Goal: Task Accomplishment & Management: Manage account settings

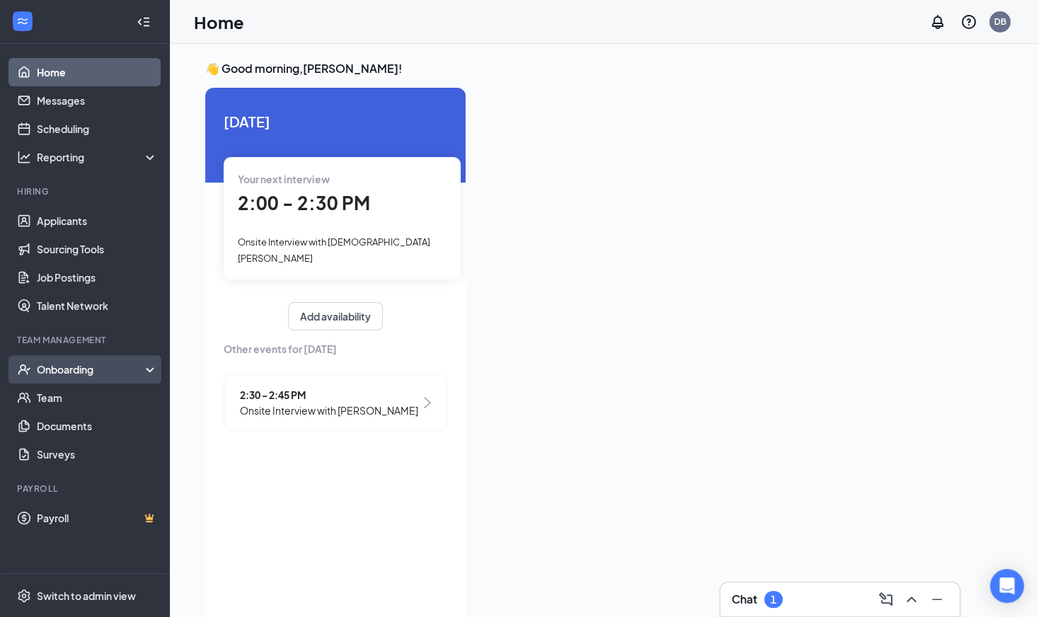
click at [67, 357] on div "Onboarding" at bounding box center [85, 369] width 170 height 28
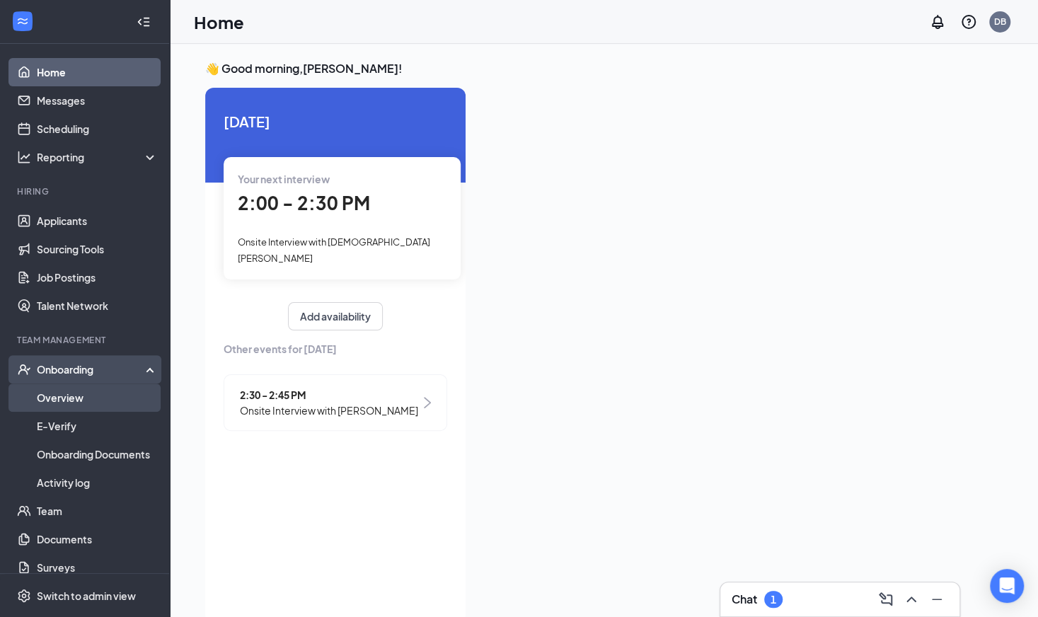
click at [65, 405] on link "Overview" at bounding box center [97, 398] width 121 height 28
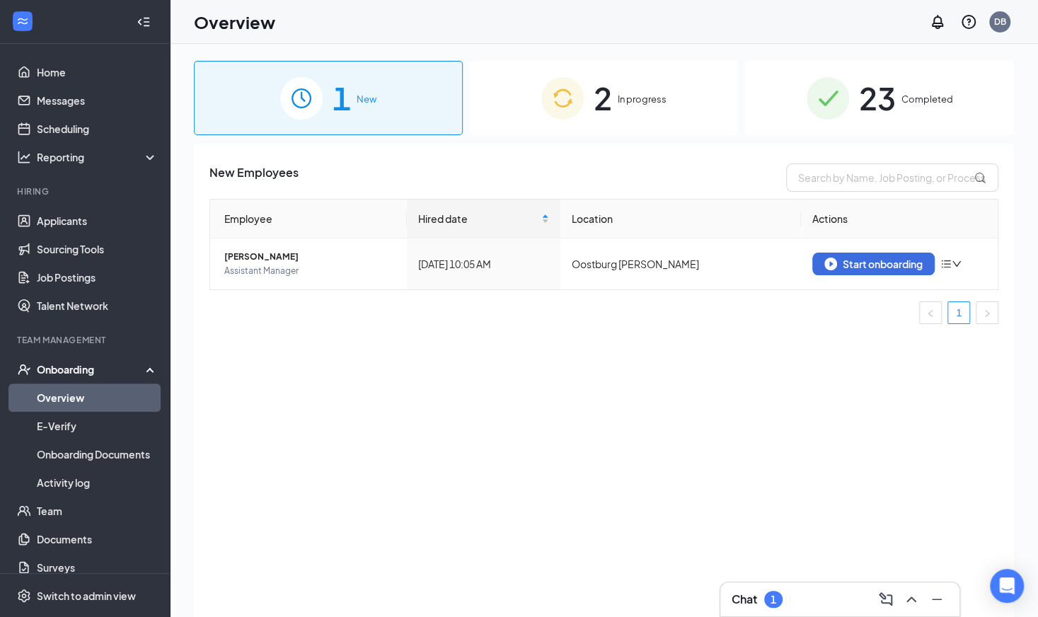
click at [594, 104] on span "2" at bounding box center [603, 98] width 18 height 49
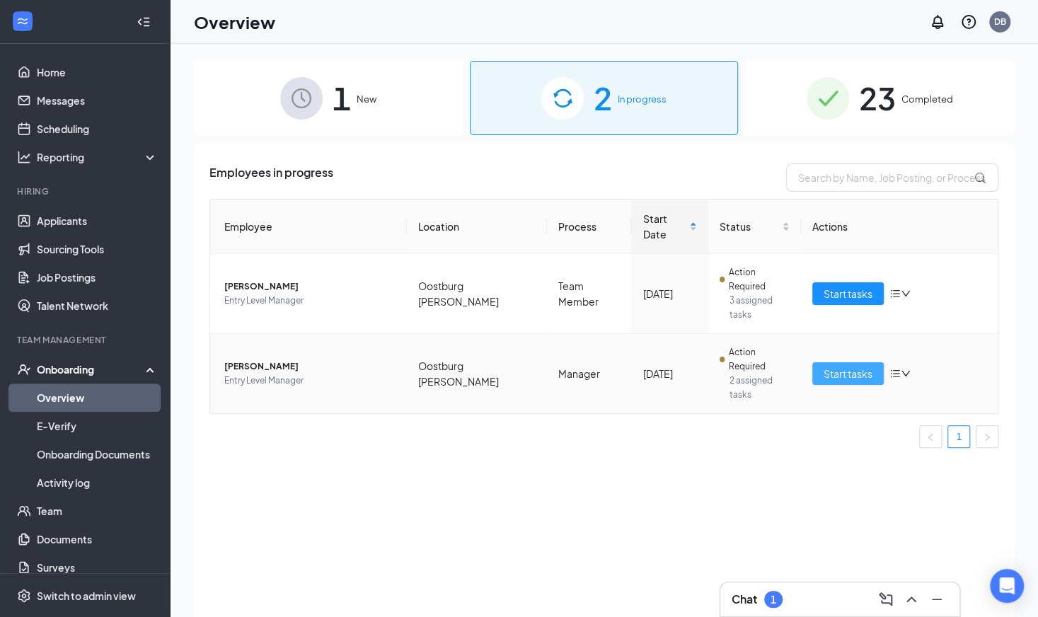
click at [838, 366] on span "Start tasks" at bounding box center [848, 374] width 49 height 16
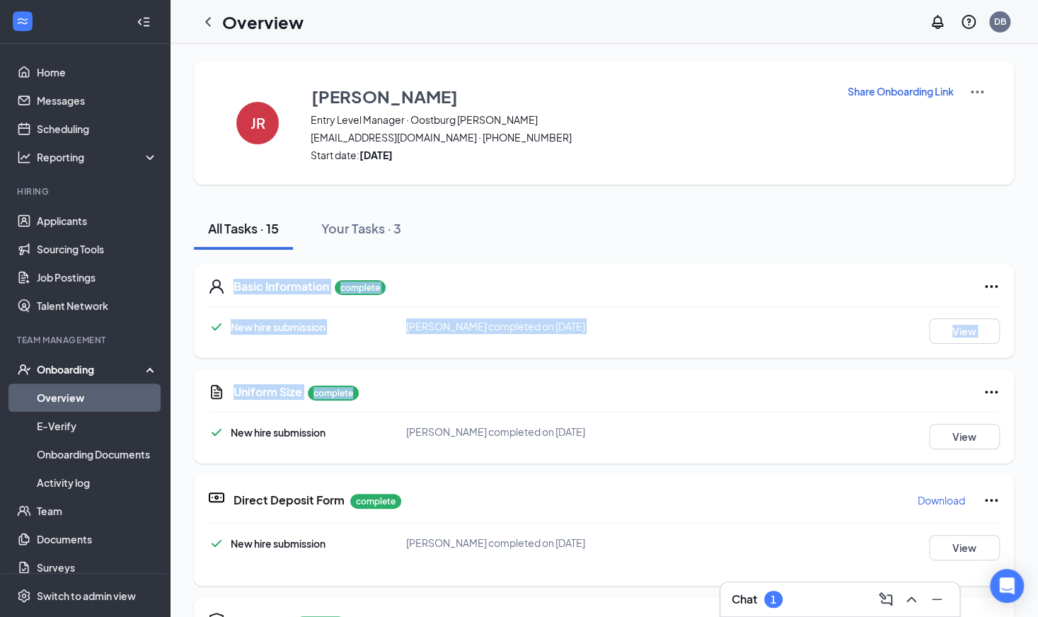
drag, startPoint x: 1036, startPoint y: 243, endPoint x: 1019, endPoint y: 366, distance: 124.3
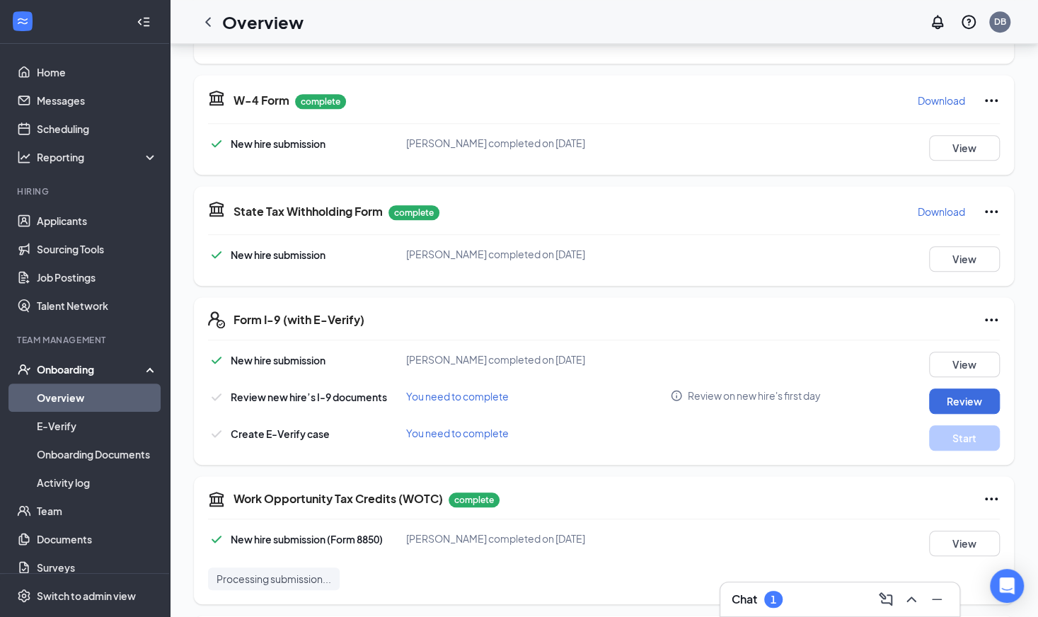
scroll to position [541, 0]
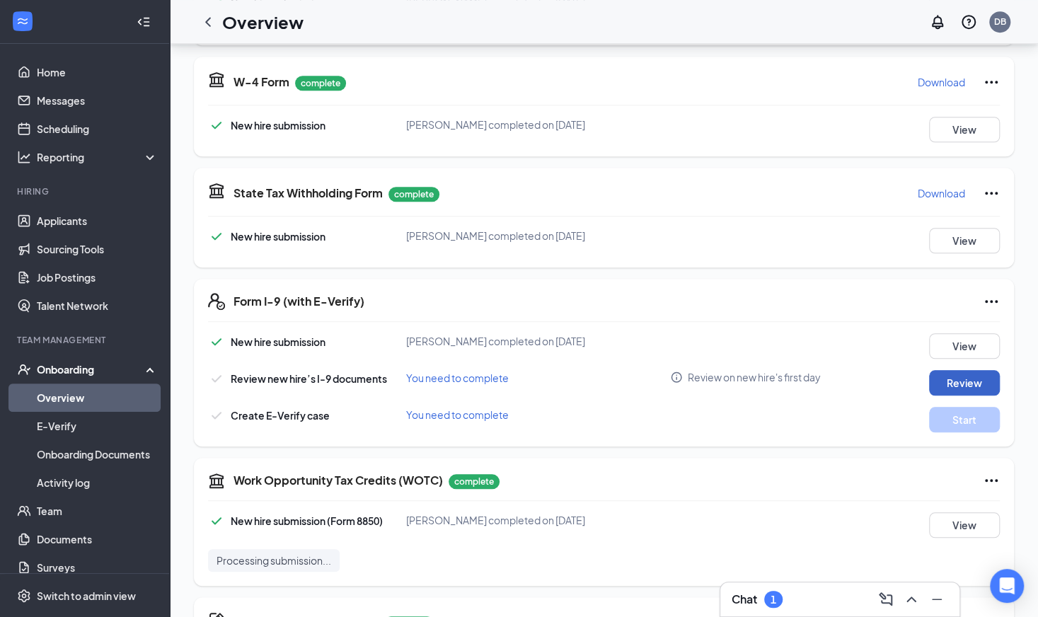
click at [959, 381] on button "Review" at bounding box center [964, 382] width 71 height 25
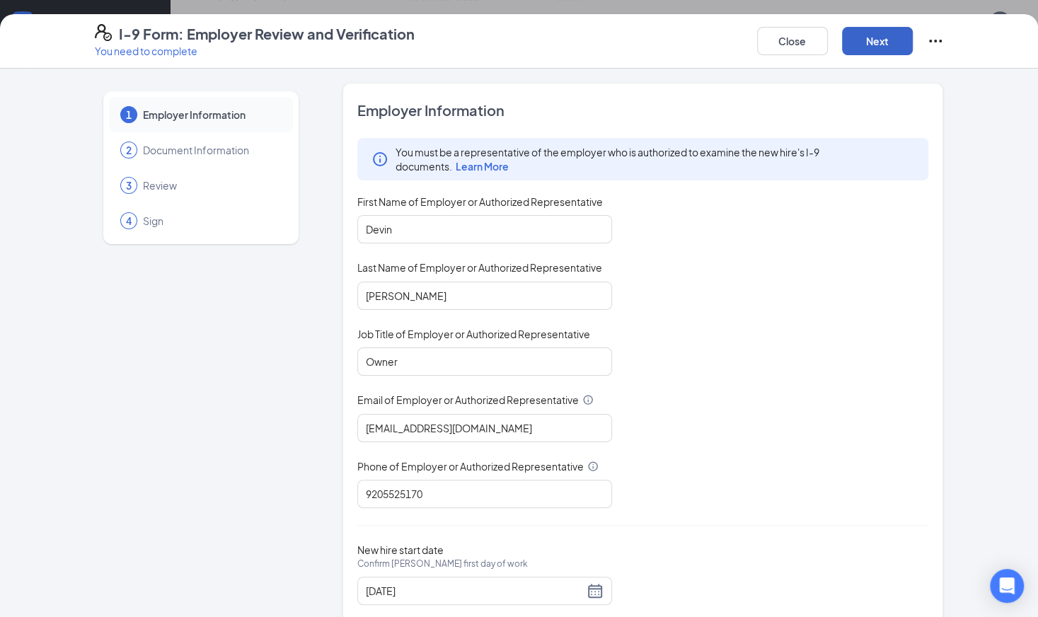
click at [897, 38] on button "Next" at bounding box center [877, 41] width 71 height 28
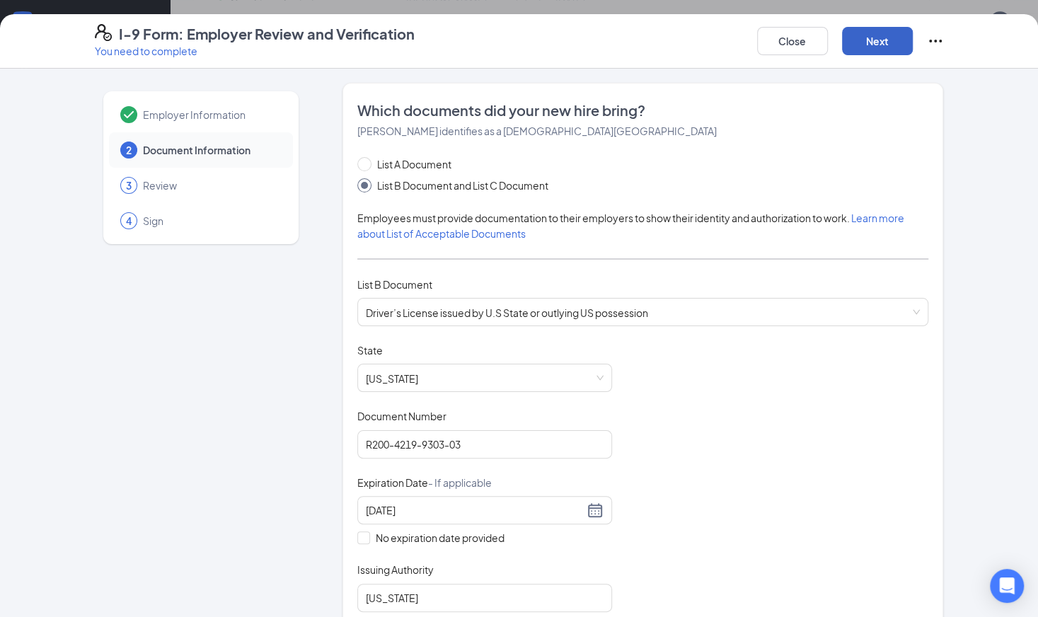
click at [877, 36] on button "Next" at bounding box center [877, 41] width 71 height 28
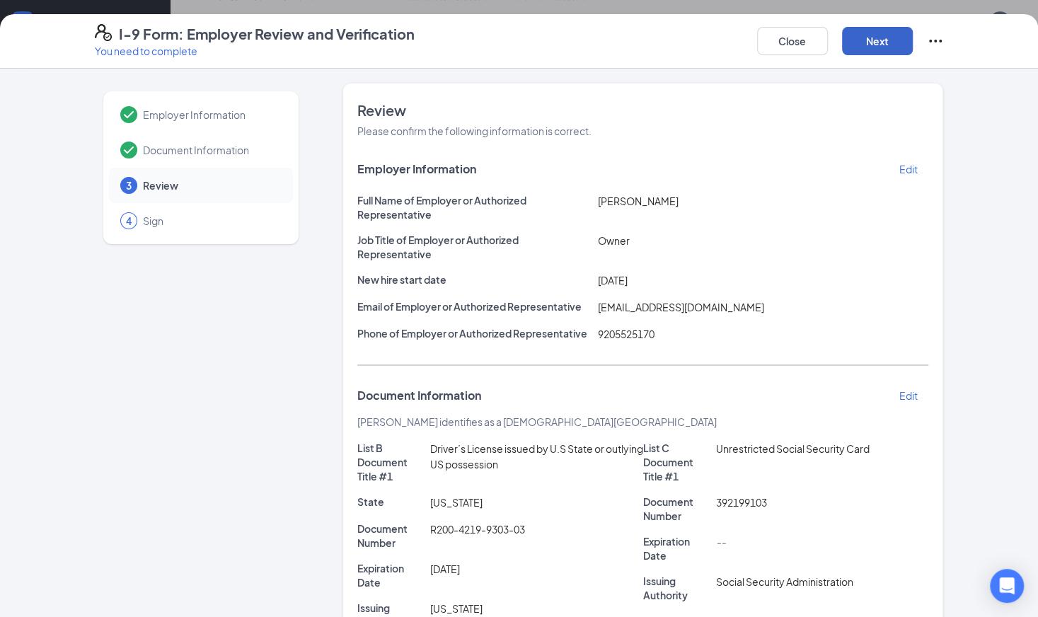
click at [877, 36] on button "Next" at bounding box center [877, 41] width 71 height 28
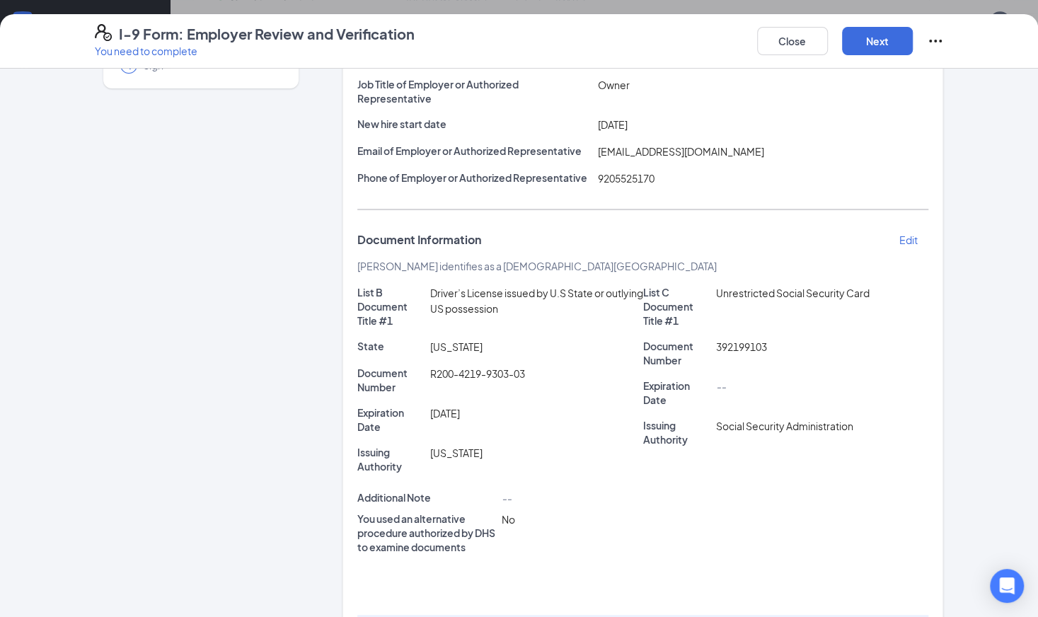
scroll to position [284, 0]
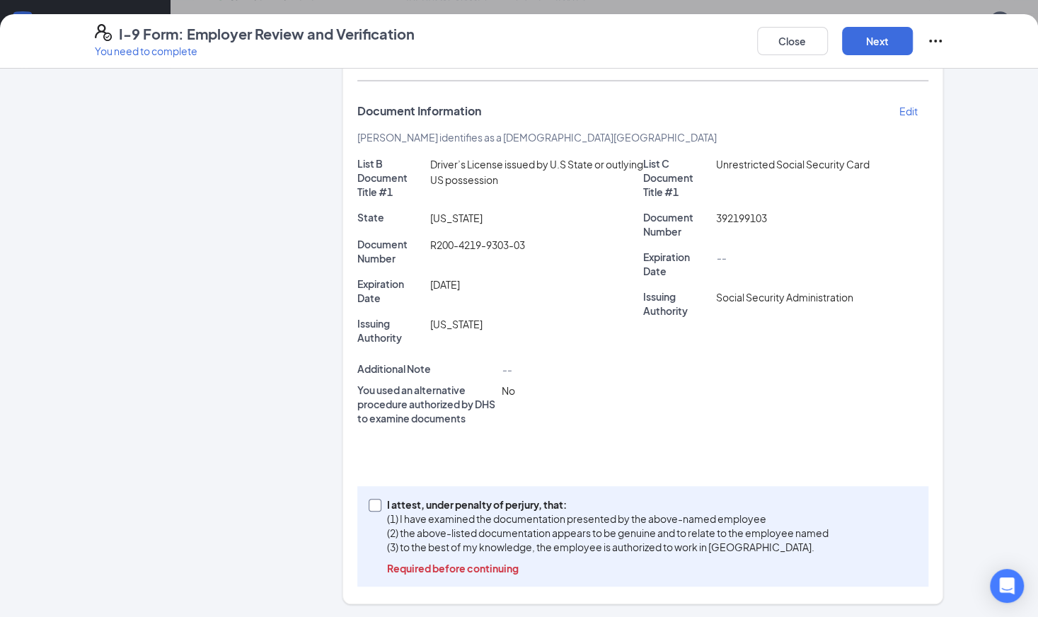
click at [369, 501] on input "I attest, under penalty of perjury, that: (1) I have examined the documentation…" at bounding box center [374, 504] width 10 height 10
checkbox input "true"
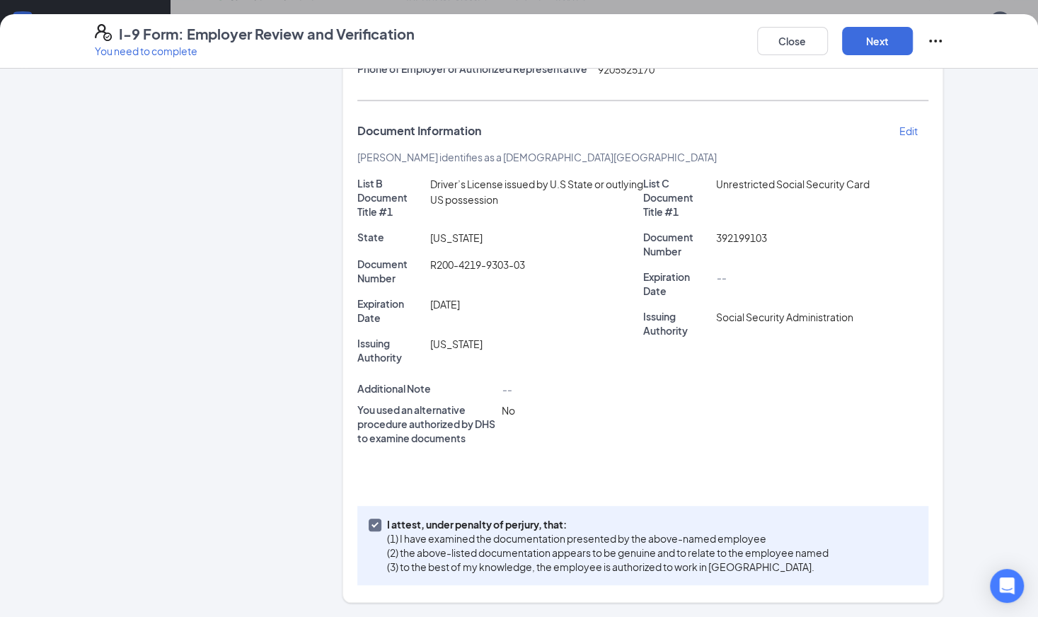
scroll to position [263, 0]
click at [875, 35] on button "Next" at bounding box center [877, 41] width 71 height 28
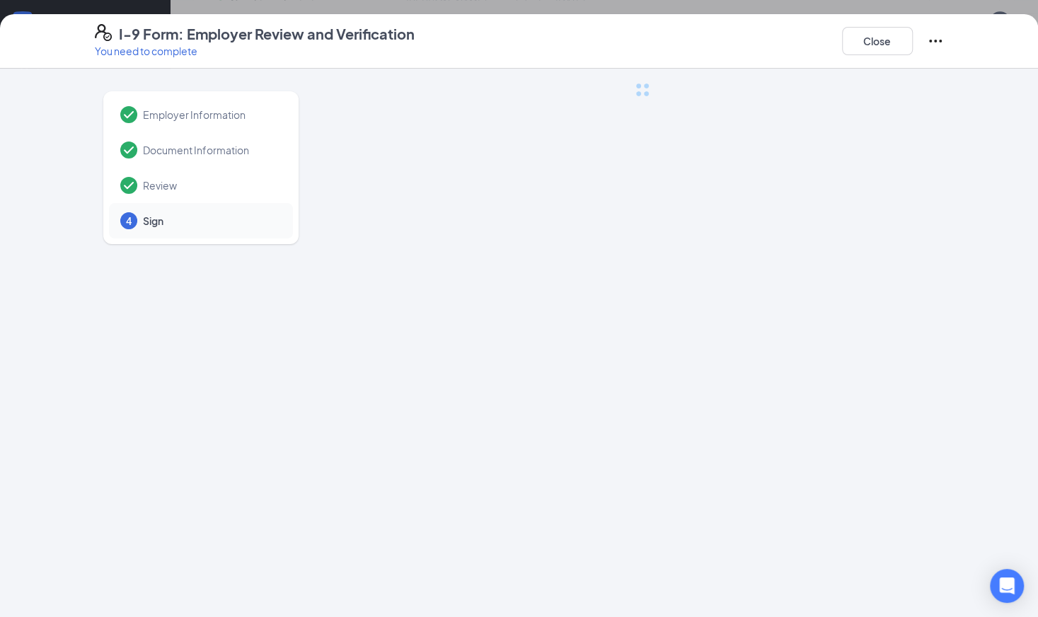
scroll to position [0, 0]
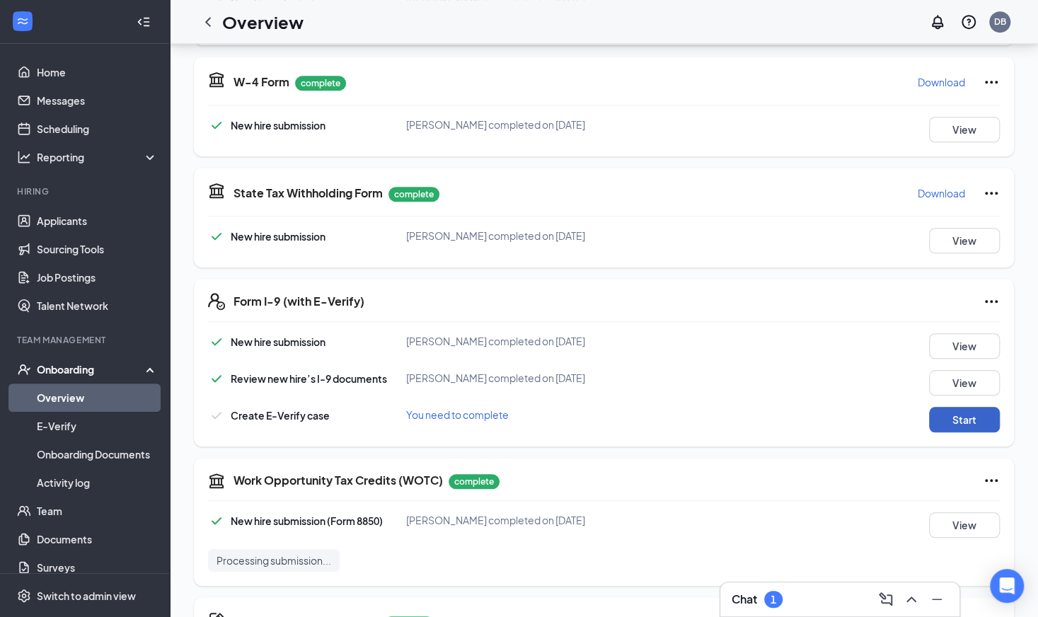
click at [967, 419] on button "Start" at bounding box center [964, 419] width 71 height 25
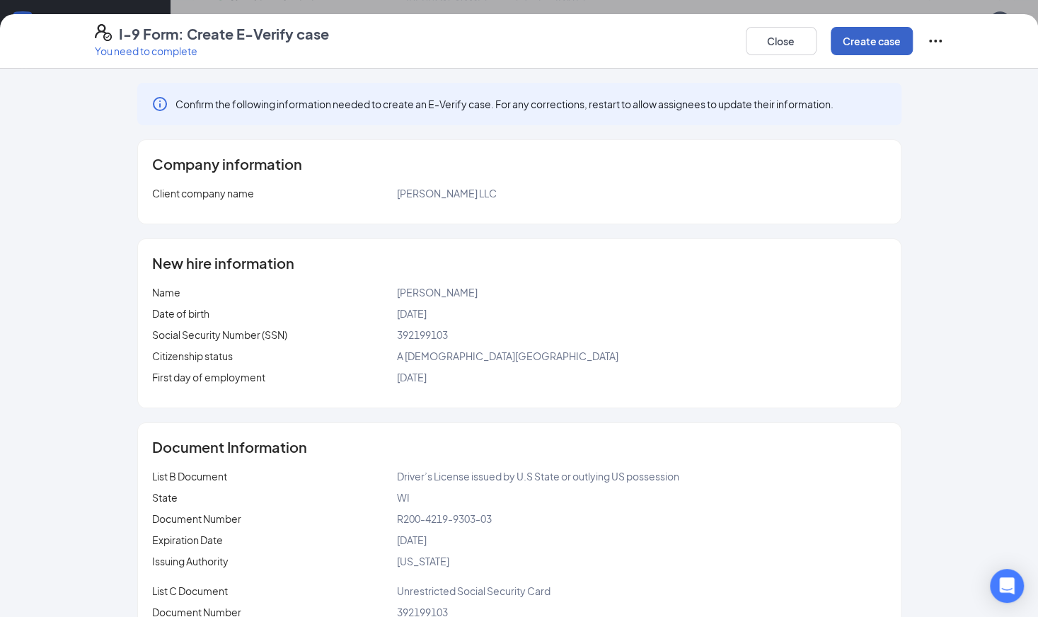
click at [857, 35] on button "Create case" at bounding box center [872, 41] width 82 height 28
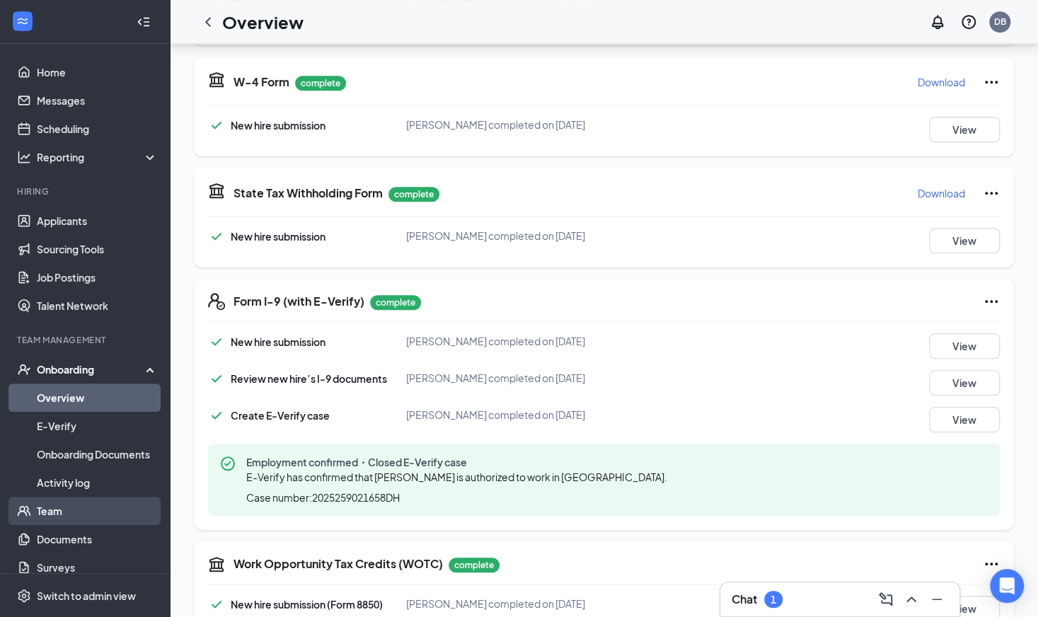
click at [48, 523] on link "Team" at bounding box center [97, 511] width 121 height 28
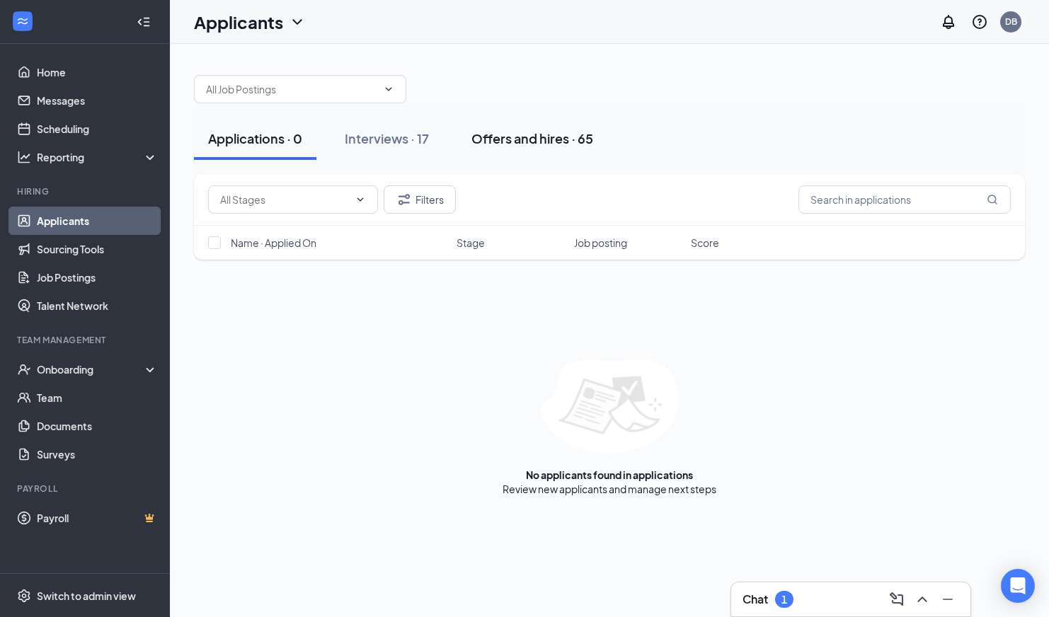
click at [510, 146] on div "Offers and hires · 65" at bounding box center [532, 139] width 122 height 18
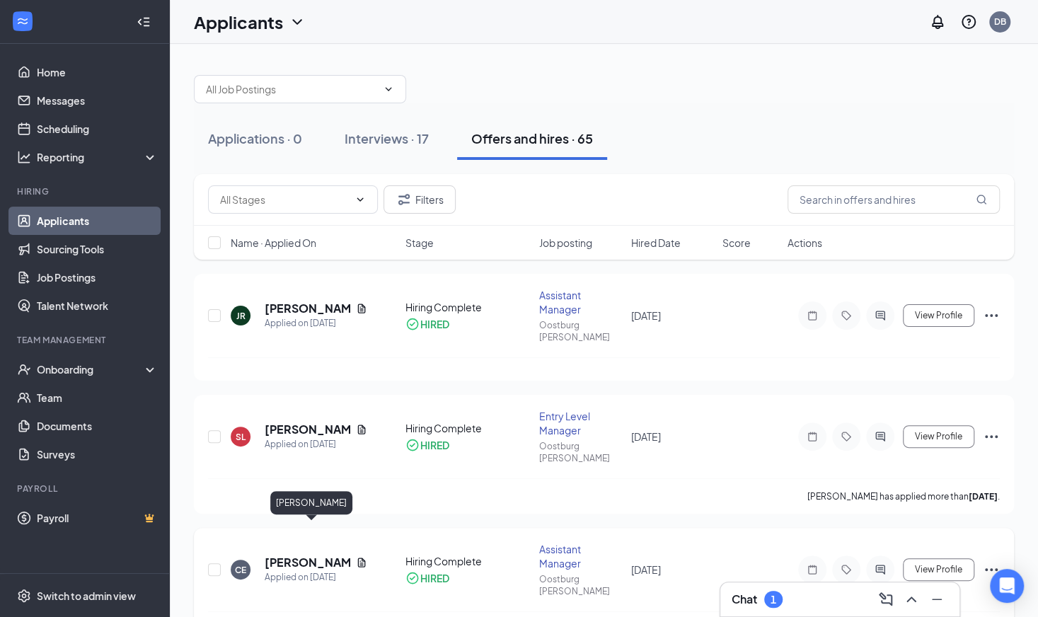
click at [292, 555] on h5 "[PERSON_NAME]" at bounding box center [308, 563] width 86 height 16
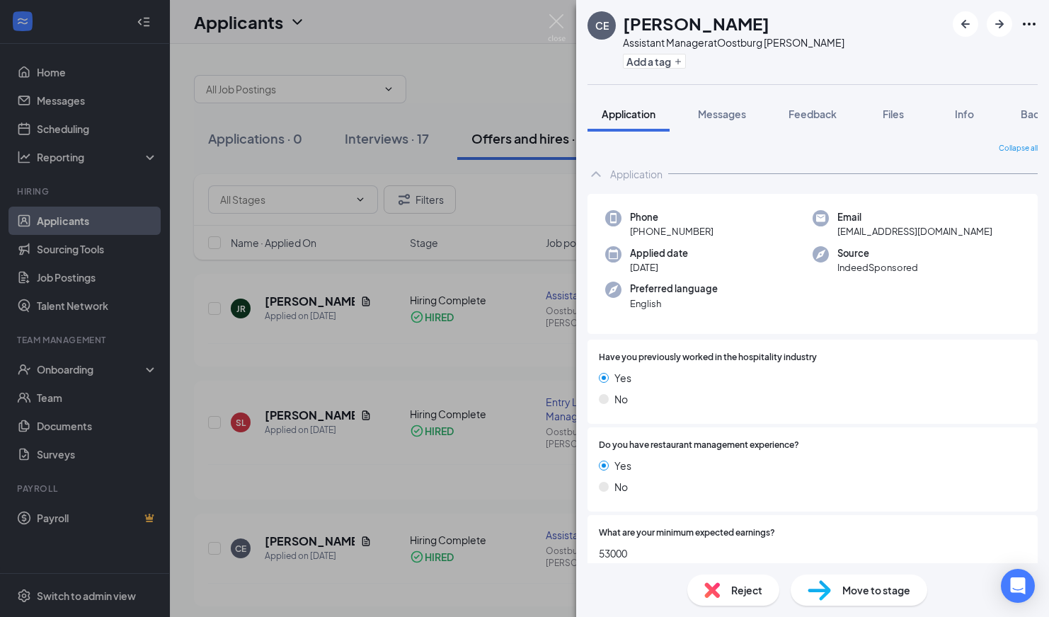
click at [878, 592] on span "Move to stage" at bounding box center [876, 590] width 68 height 16
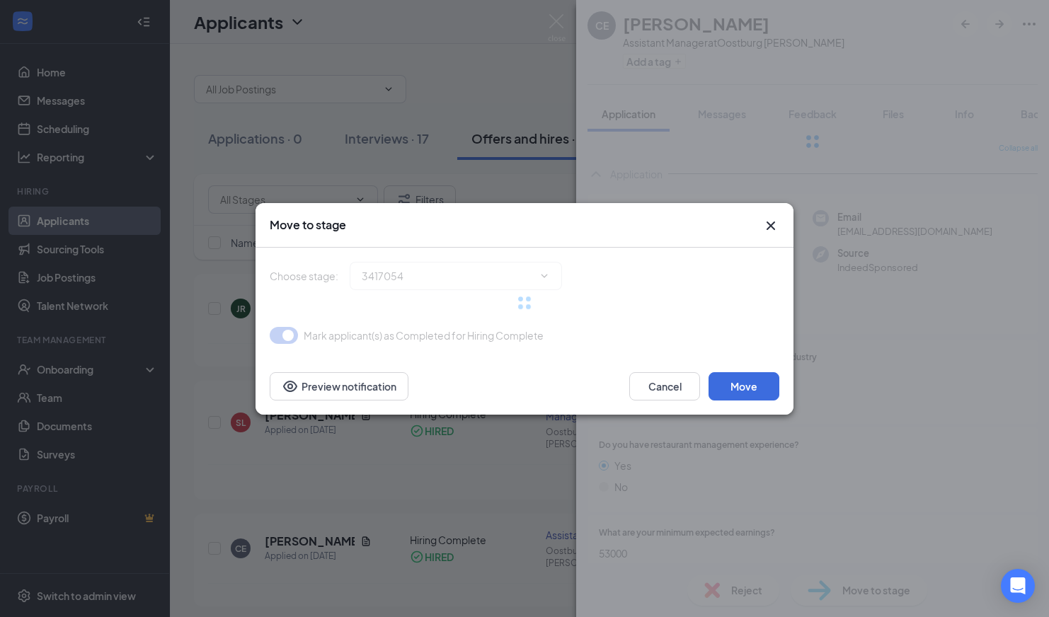
type input "Hiring Complete (current stage)"
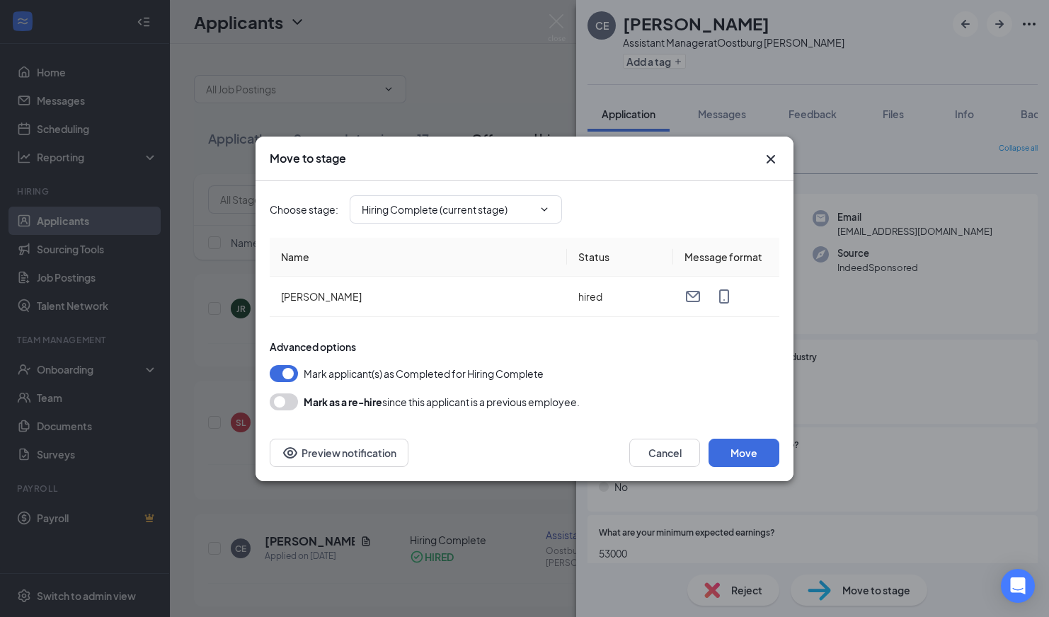
click at [556, 184] on div "Choose stage : Hiring Complete (current stage)" at bounding box center [525, 209] width 510 height 57
click at [549, 206] on icon "ChevronDown" at bounding box center [544, 209] width 11 height 11
click at [548, 207] on icon "ChevronDown" at bounding box center [544, 209] width 11 height 11
click at [294, 373] on button "button" at bounding box center [284, 373] width 28 height 17
click at [542, 210] on icon "ChevronDown" at bounding box center [544, 209] width 11 height 11
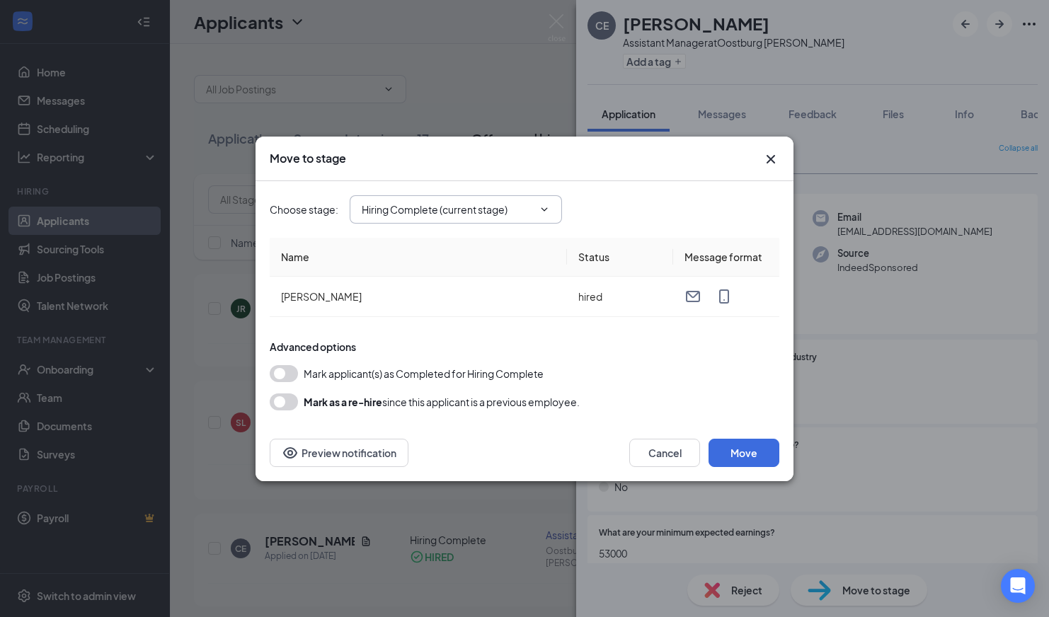
click at [546, 210] on icon "ChevronDown" at bounding box center [544, 209] width 11 height 11
click at [544, 211] on icon "ChevronDown" at bounding box center [544, 209] width 11 height 11
click at [282, 383] on div "Advanced options Mark applicant(s) as Completed for Hiring Complete Mark as a r…" at bounding box center [525, 375] width 510 height 71
click at [280, 378] on button "button" at bounding box center [284, 373] width 28 height 17
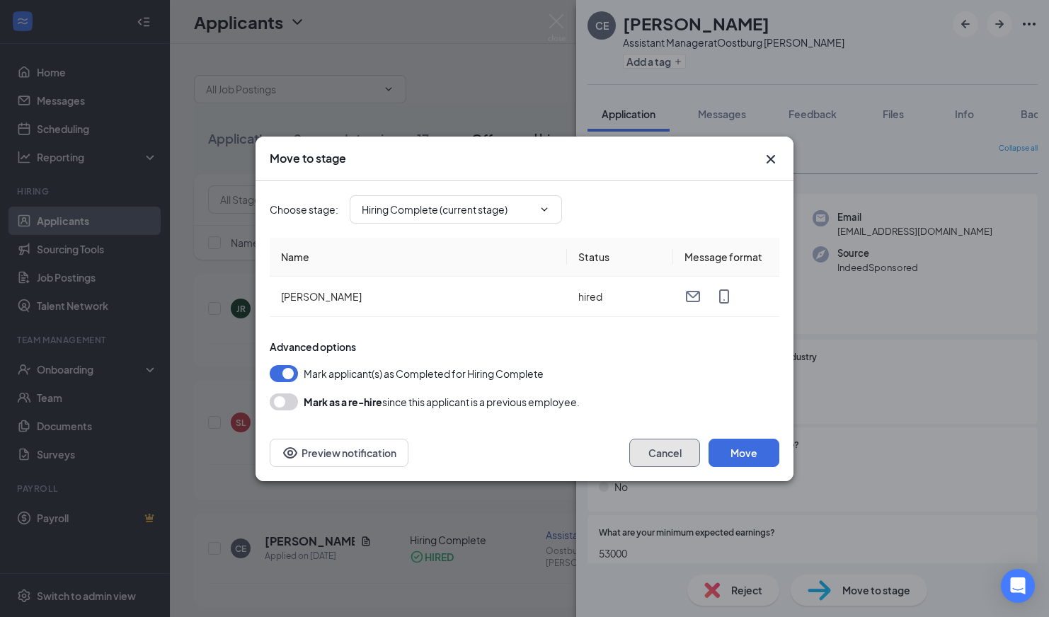
click at [671, 440] on button "Cancel" at bounding box center [664, 453] width 71 height 28
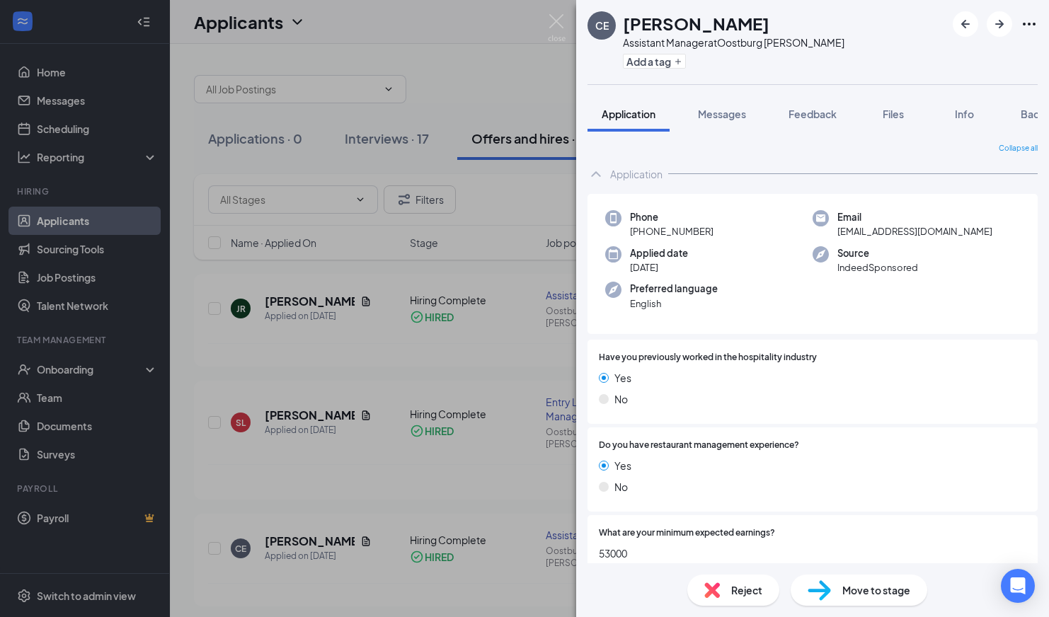
click at [849, 594] on span "Move to stage" at bounding box center [876, 590] width 68 height 16
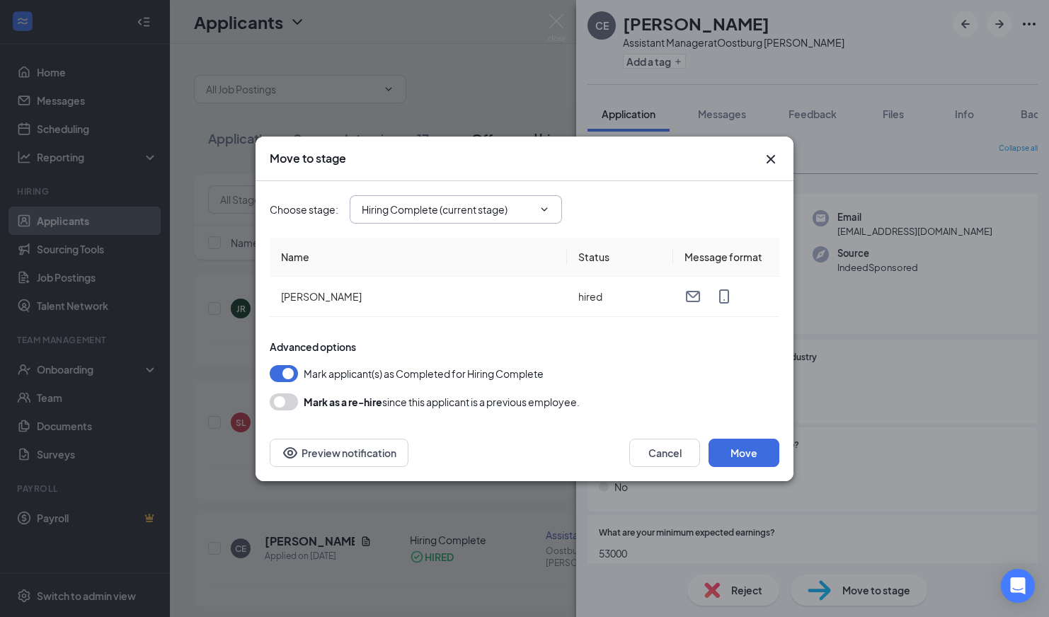
click at [539, 214] on icon "ChevronDown" at bounding box center [544, 209] width 11 height 11
click at [547, 209] on icon "ChevronDown" at bounding box center [544, 209] width 11 height 11
click at [292, 363] on div "Advanced options Mark applicant(s) as Completed for Hiring Complete Mark as a r…" at bounding box center [525, 375] width 510 height 71
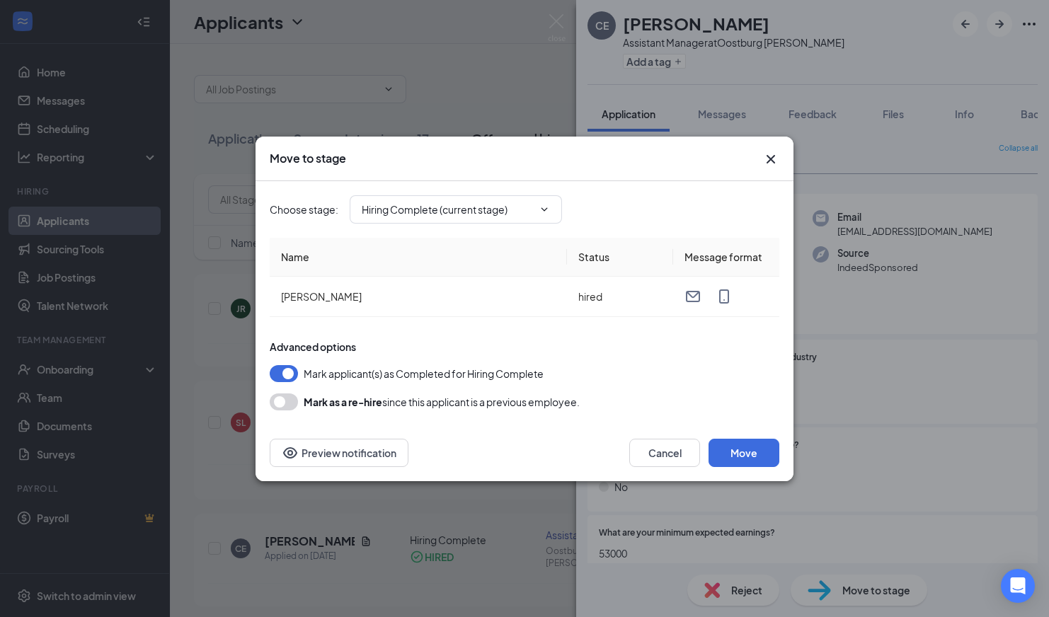
click at [289, 367] on button "button" at bounding box center [284, 373] width 28 height 17
click at [542, 205] on icon "ChevronDown" at bounding box center [544, 209] width 11 height 11
click at [545, 214] on span "Hiring Complete (current stage)" at bounding box center [456, 209] width 212 height 28
click at [536, 213] on span at bounding box center [543, 209] width 14 height 11
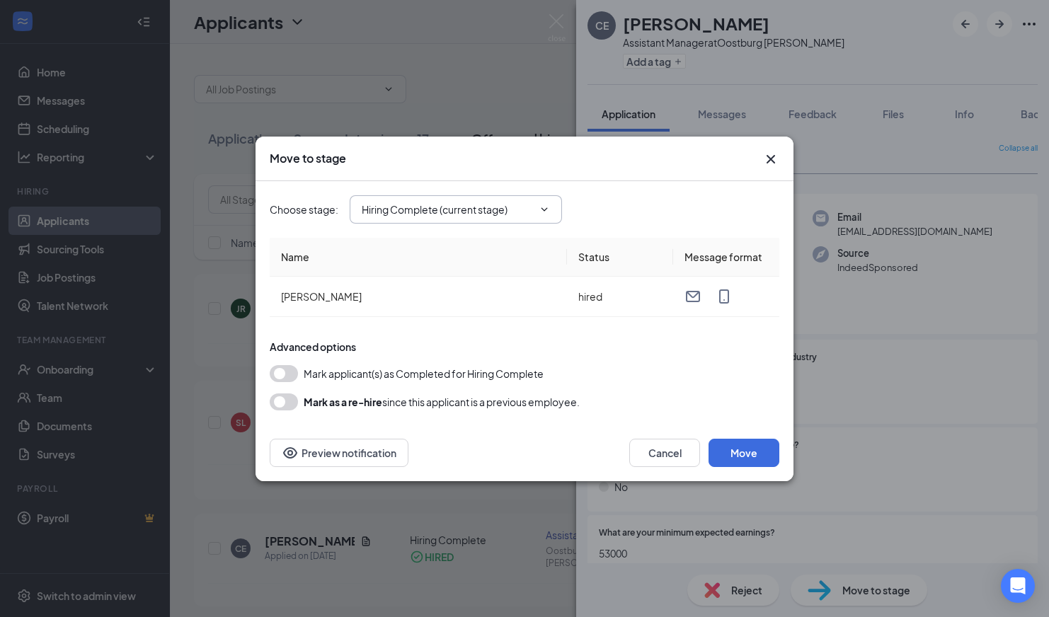
click at [406, 202] on input "Hiring Complete (current stage)" at bounding box center [447, 210] width 171 height 16
click at [425, 303] on div "Offer Letter" at bounding box center [401, 301] width 56 height 16
type input "Offer Letter"
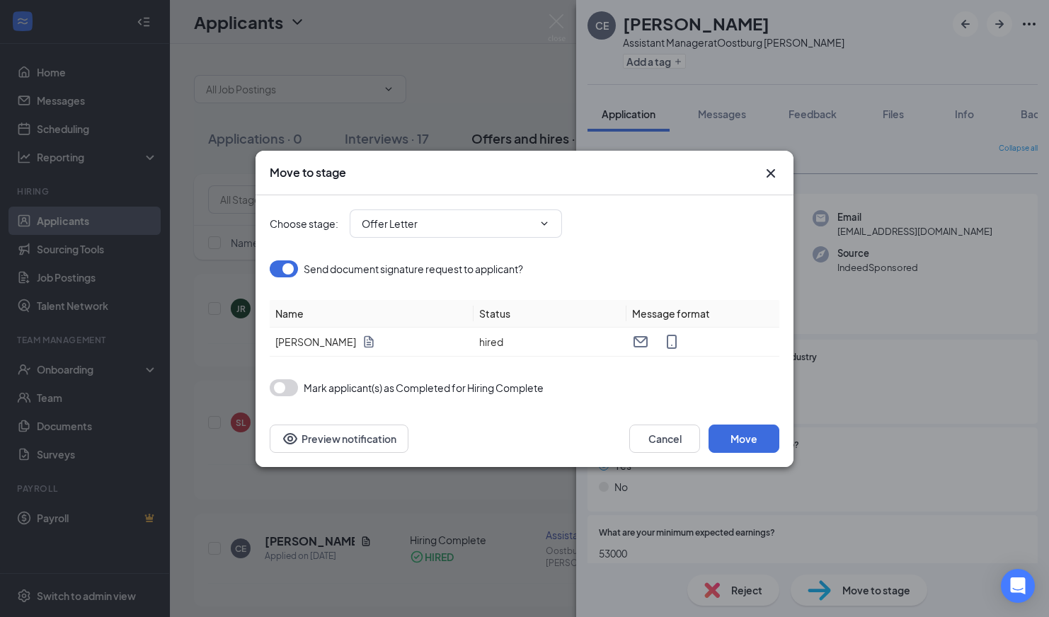
click at [288, 275] on button "button" at bounding box center [284, 268] width 28 height 17
click at [284, 265] on button "button" at bounding box center [284, 268] width 28 height 17
click at [362, 343] on icon "Document" at bounding box center [369, 342] width 14 height 14
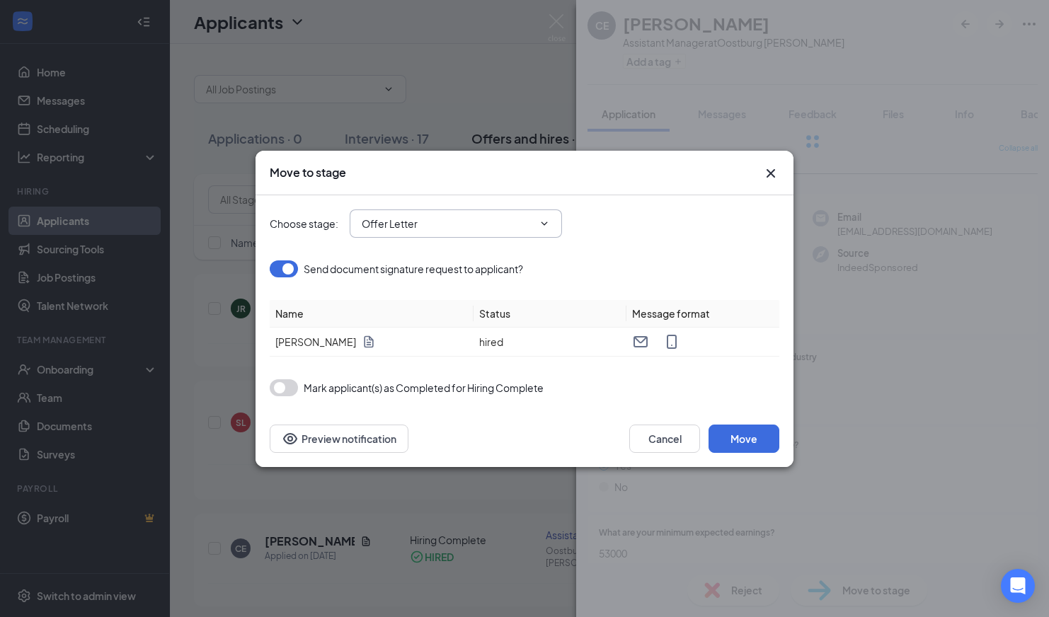
click at [508, 231] on span "Offer Letter Application Onsite Interview Offer Letter Background Check Hiring …" at bounding box center [456, 223] width 212 height 28
click at [548, 224] on icon "ChevronDown" at bounding box center [544, 223] width 11 height 11
click at [660, 437] on button "Cancel" at bounding box center [664, 439] width 71 height 28
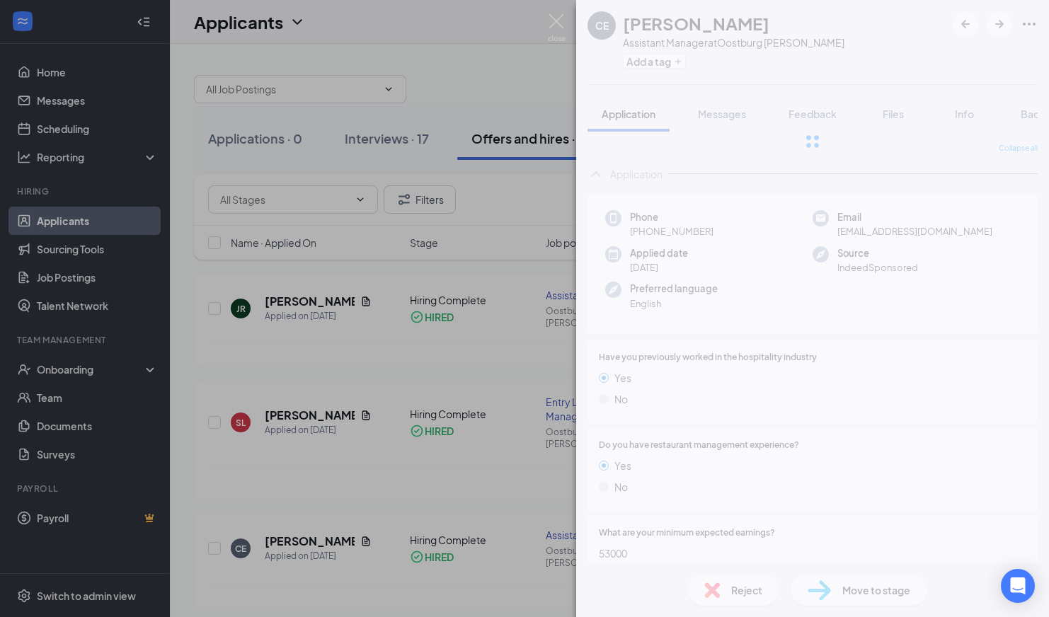
click at [878, 405] on div "CE [PERSON_NAME] Assistant Manager at Oostburg [PERSON_NAME] Add a tag Applicat…" at bounding box center [812, 308] width 473 height 617
click at [55, 400] on div "CE [PERSON_NAME] Assistant Manager at Oostburg [PERSON_NAME] Add a tag Applicat…" at bounding box center [524, 308] width 1049 height 617
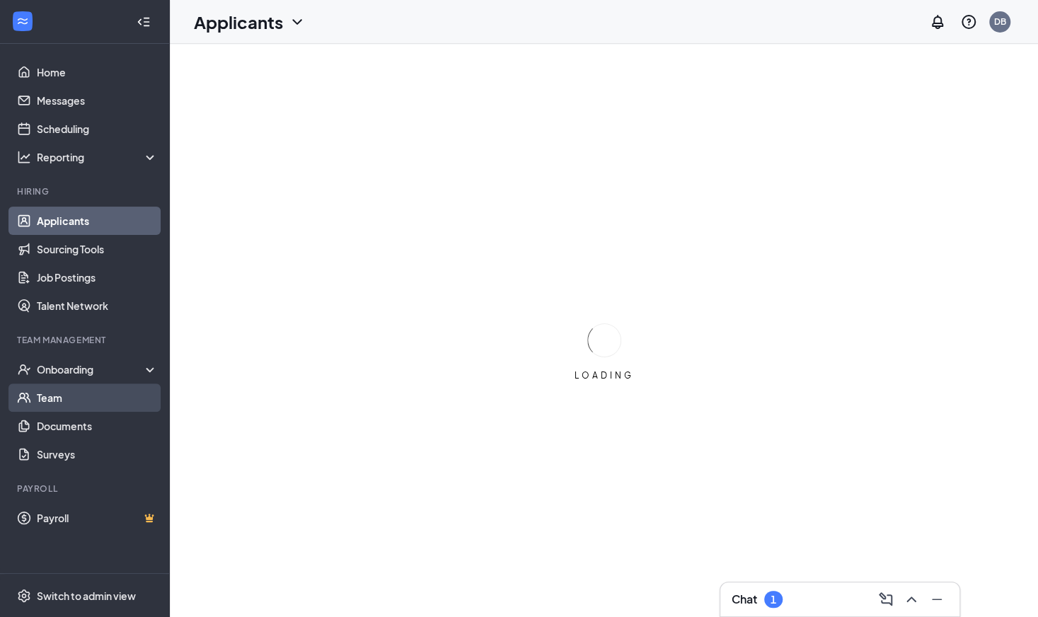
click at [65, 393] on link "Team" at bounding box center [97, 398] width 121 height 28
click at [50, 224] on link "Applicants" at bounding box center [97, 221] width 121 height 28
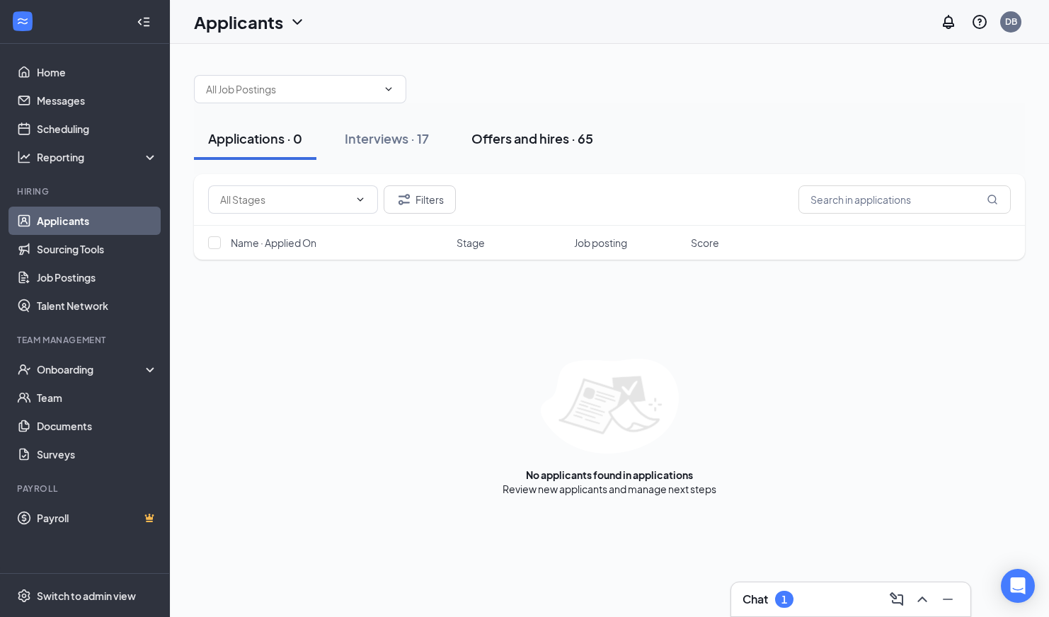
click at [562, 128] on button "Offers and hires · 65" at bounding box center [532, 138] width 150 height 42
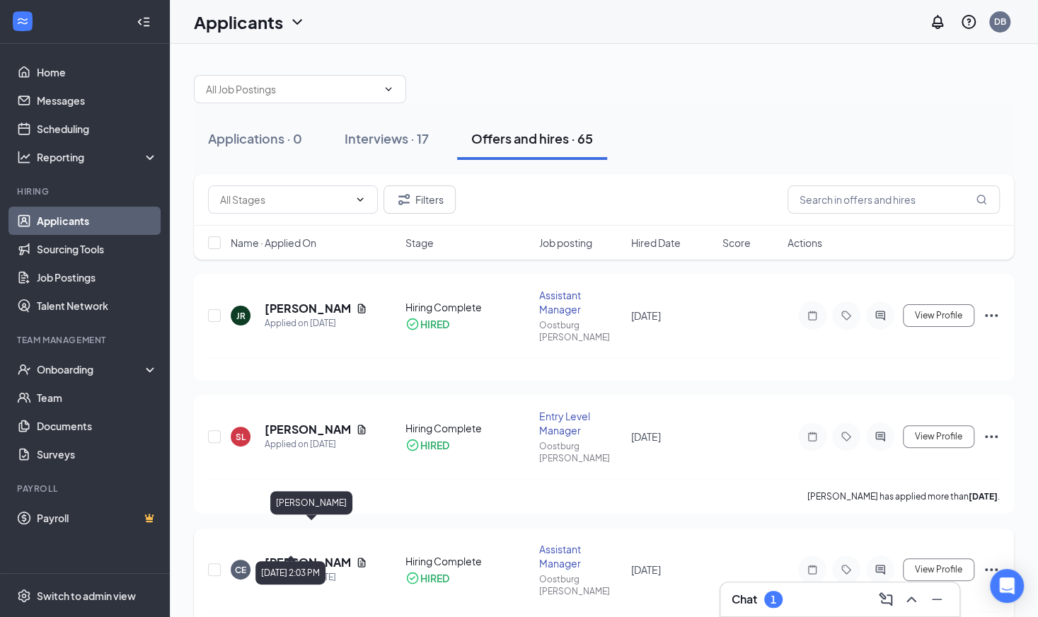
click at [294, 555] on h5 "[PERSON_NAME]" at bounding box center [308, 563] width 86 height 16
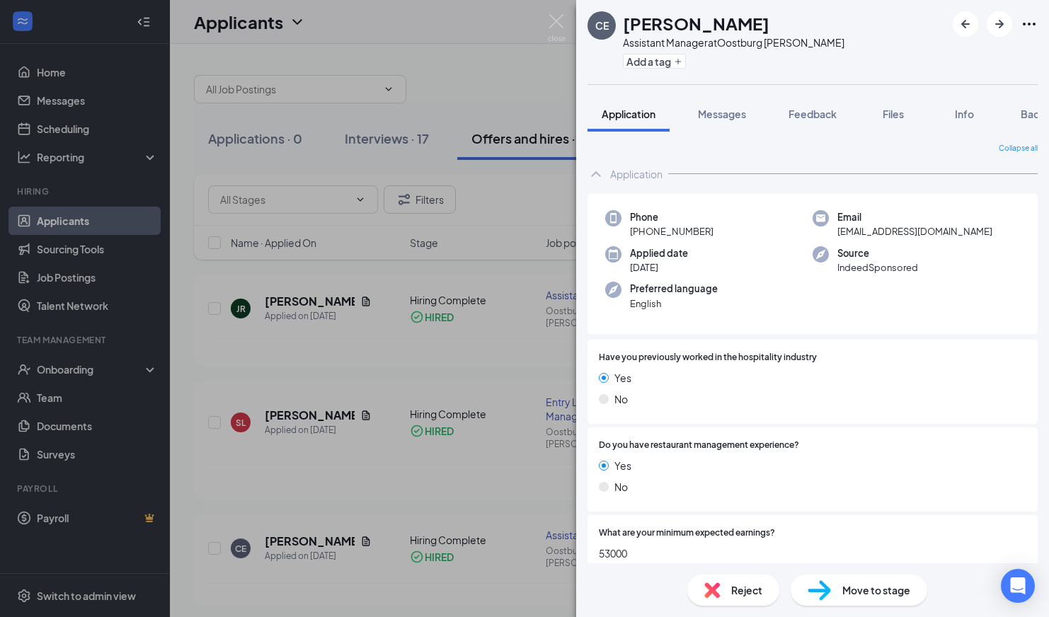
click at [835, 595] on div "Move to stage" at bounding box center [858, 590] width 137 height 31
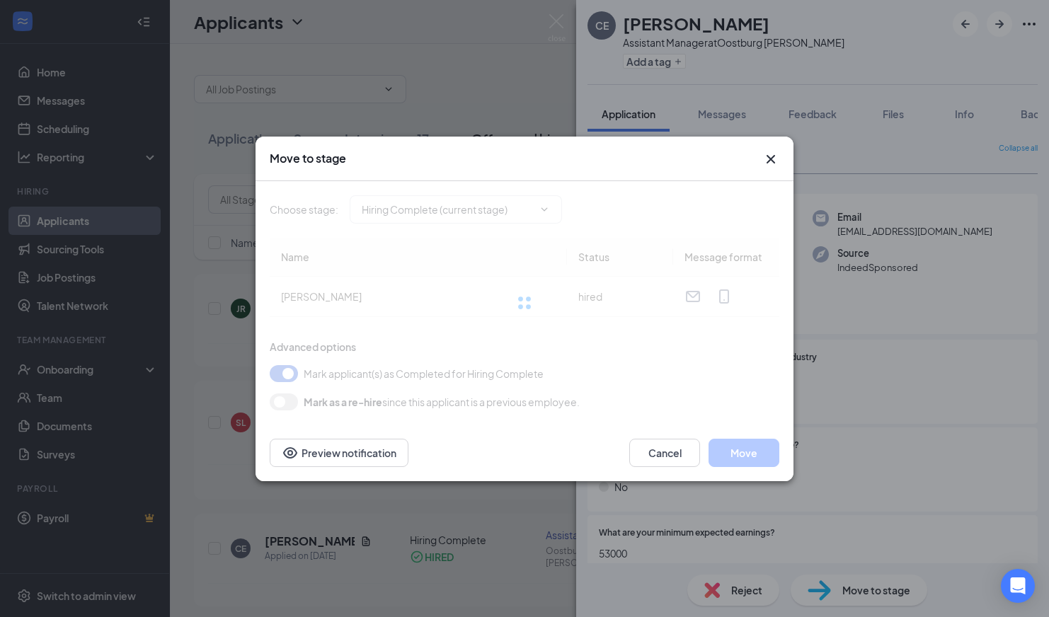
type input "Hiring Complete (current stage)"
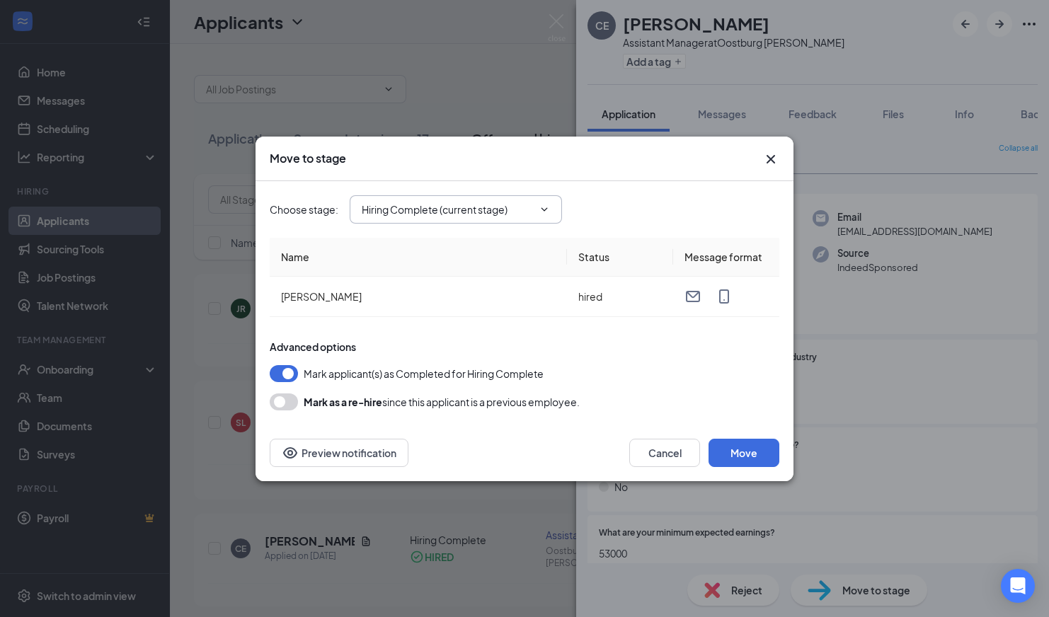
click at [550, 202] on span "Hiring Complete (current stage)" at bounding box center [456, 209] width 212 height 28
click at [744, 457] on button "Move" at bounding box center [743, 453] width 71 height 28
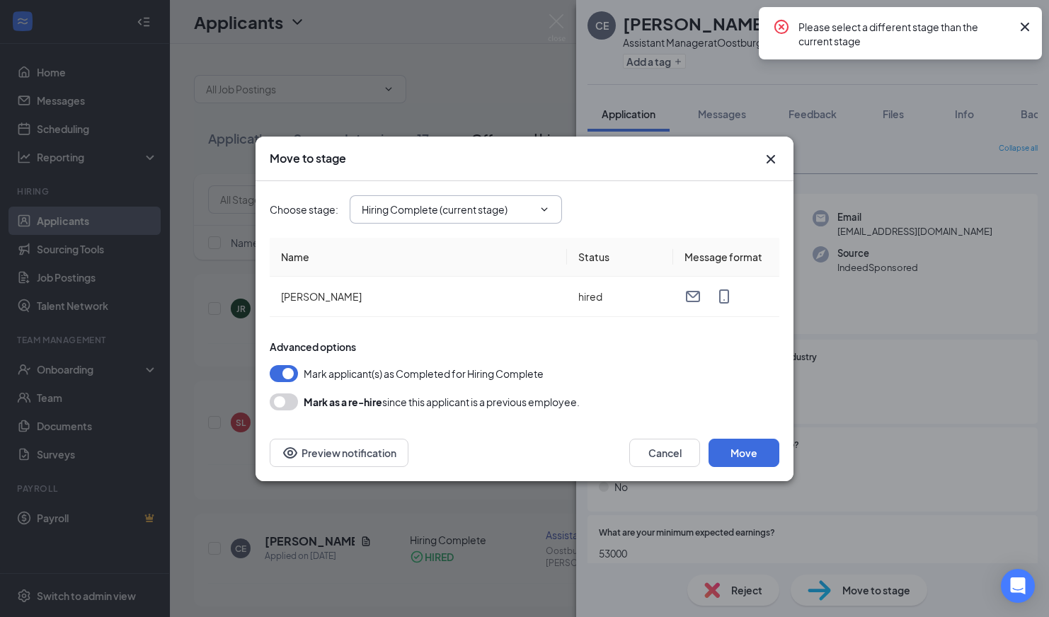
click at [535, 209] on span "Hiring Complete (current stage)" at bounding box center [456, 209] width 212 height 28
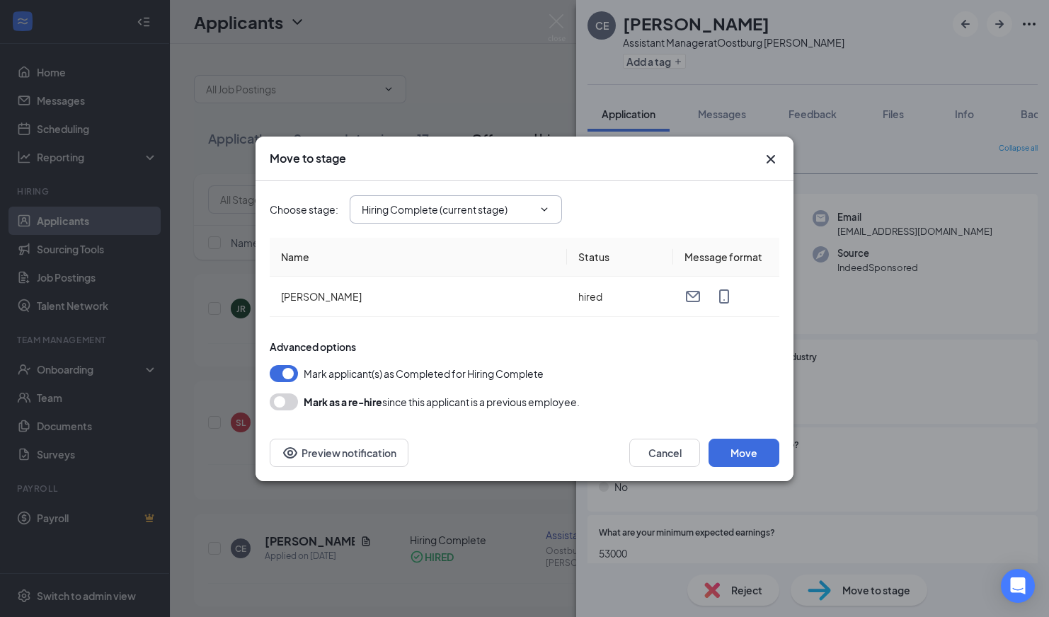
click at [291, 370] on button "button" at bounding box center [284, 373] width 28 height 17
click at [551, 209] on span "Hiring Complete (current stage)" at bounding box center [456, 209] width 212 height 28
click at [545, 209] on icon "ChevronDown" at bounding box center [544, 209] width 11 height 11
click at [382, 207] on input "Hiring Complete (current stage)" at bounding box center [447, 210] width 171 height 16
click at [432, 374] on div "Hiring Complete (current stage)" at bounding box center [468, 366] width 212 height 33
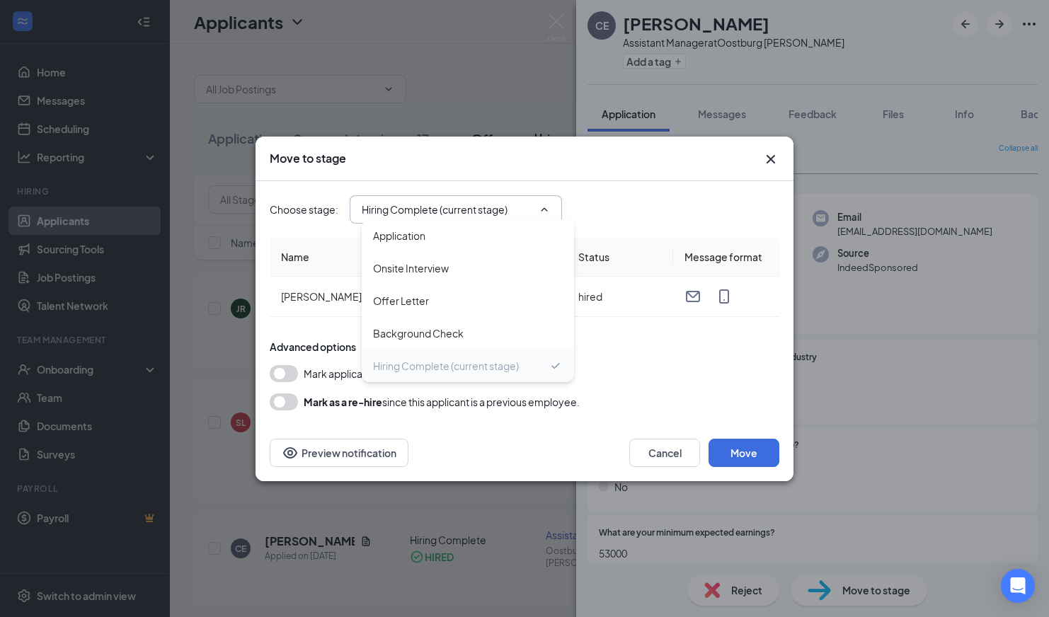
click at [464, 372] on div "Hiring Complete (current stage)" at bounding box center [446, 366] width 146 height 16
click at [639, 383] on div "Advanced options Mark applicant(s) as Completed for Hiring Complete Mark as a r…" at bounding box center [525, 375] width 510 height 71
click at [279, 370] on button "button" at bounding box center [284, 373] width 28 height 17
click at [747, 459] on button "Move" at bounding box center [743, 453] width 71 height 28
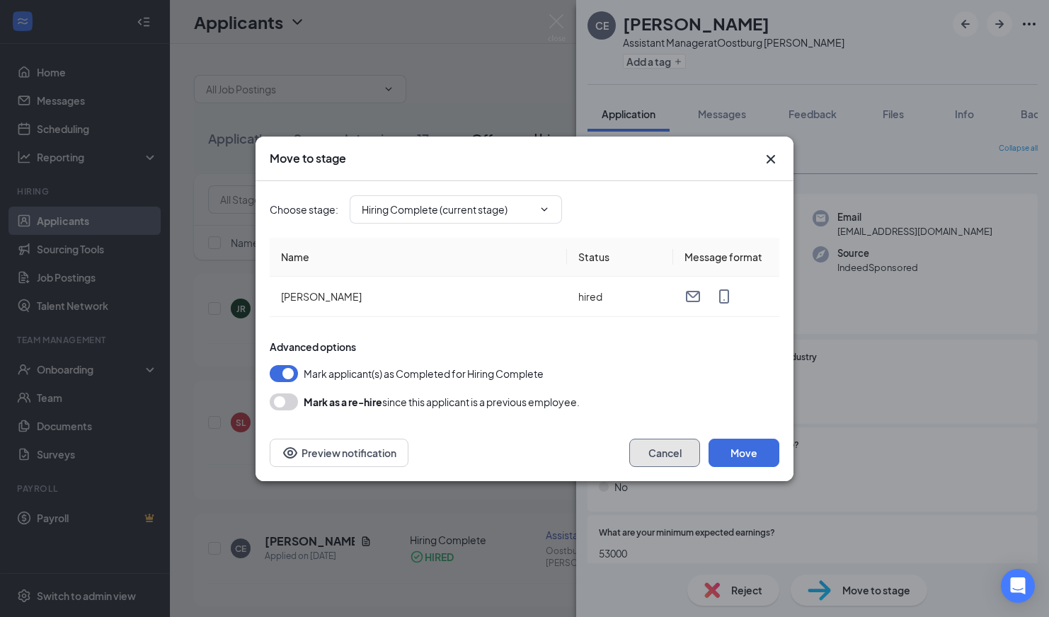
click at [666, 449] on button "Cancel" at bounding box center [664, 453] width 71 height 28
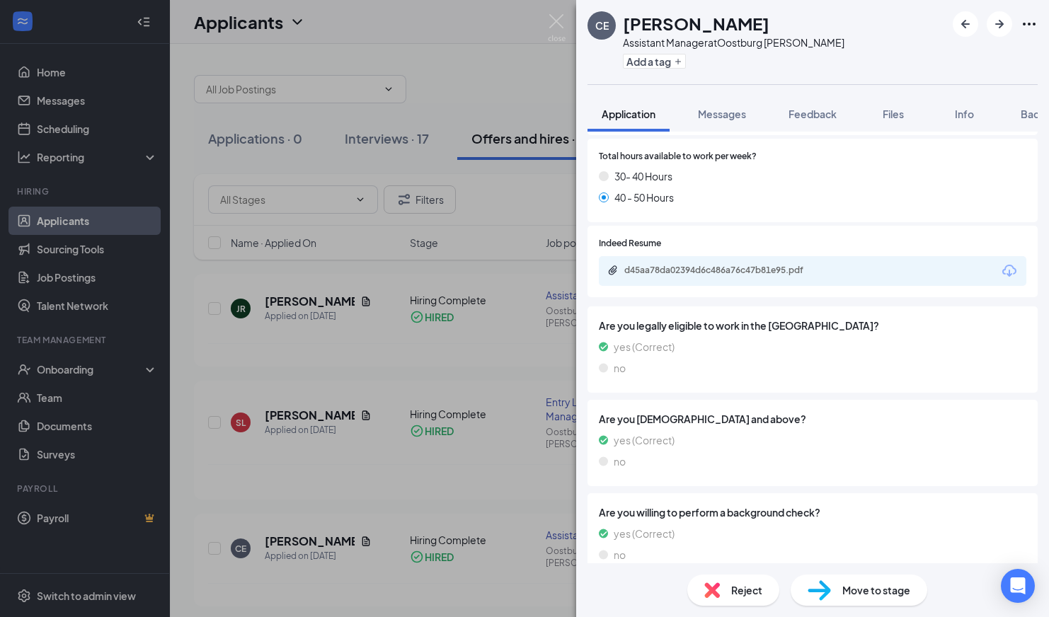
scroll to position [828, 0]
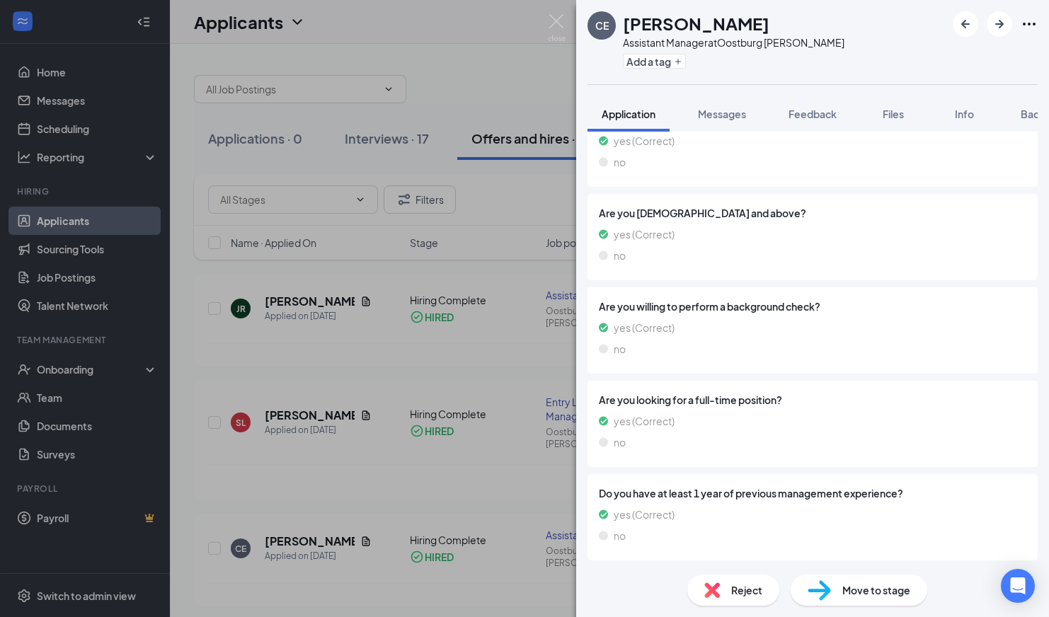
click at [846, 594] on span "Move to stage" at bounding box center [876, 590] width 68 height 16
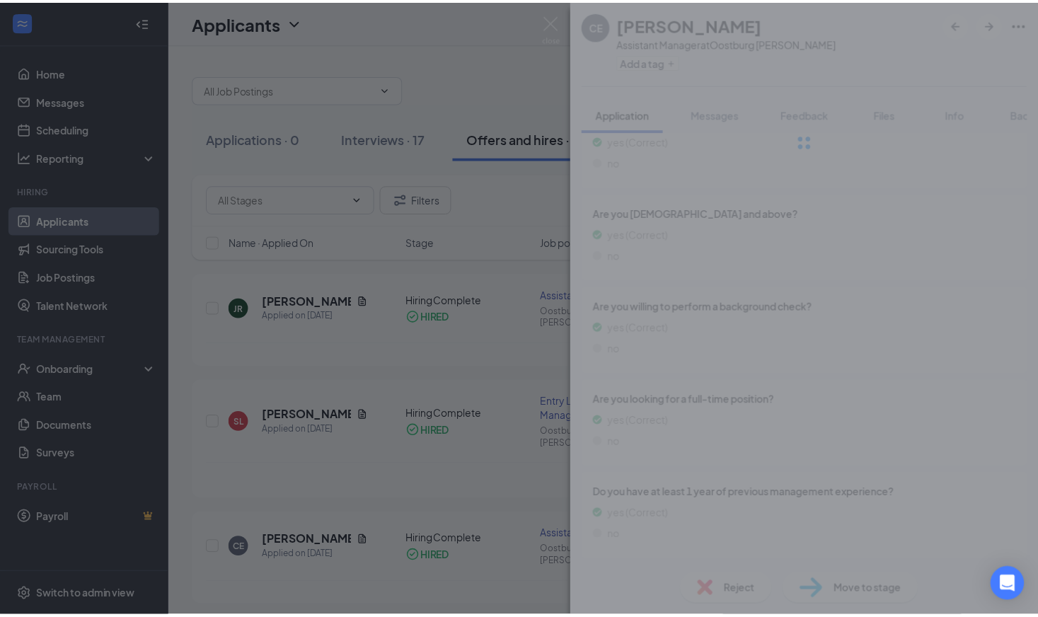
scroll to position [823, 0]
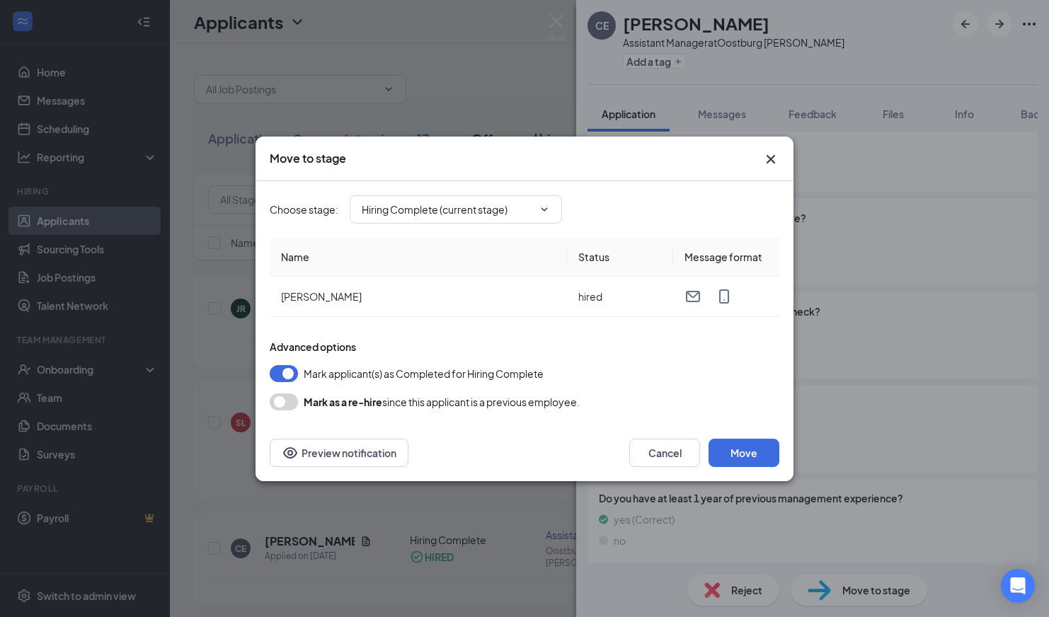
click at [766, 155] on icon "Cross" at bounding box center [770, 159] width 17 height 17
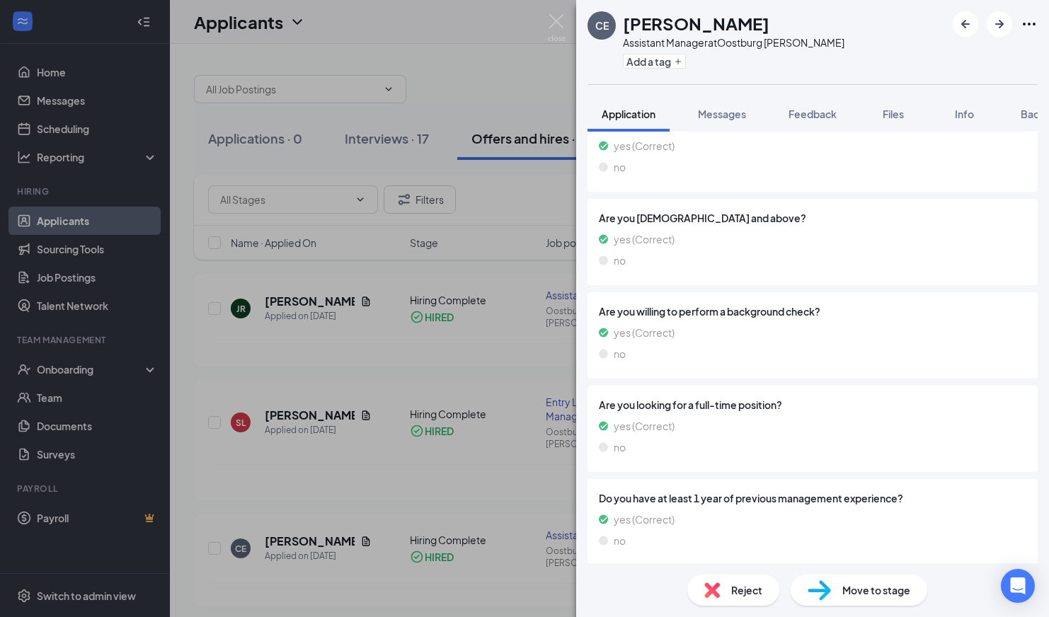
click at [466, 61] on div "CE [PERSON_NAME] Assistant Manager at Oostburg [PERSON_NAME] Add a tag Applicat…" at bounding box center [524, 308] width 1049 height 617
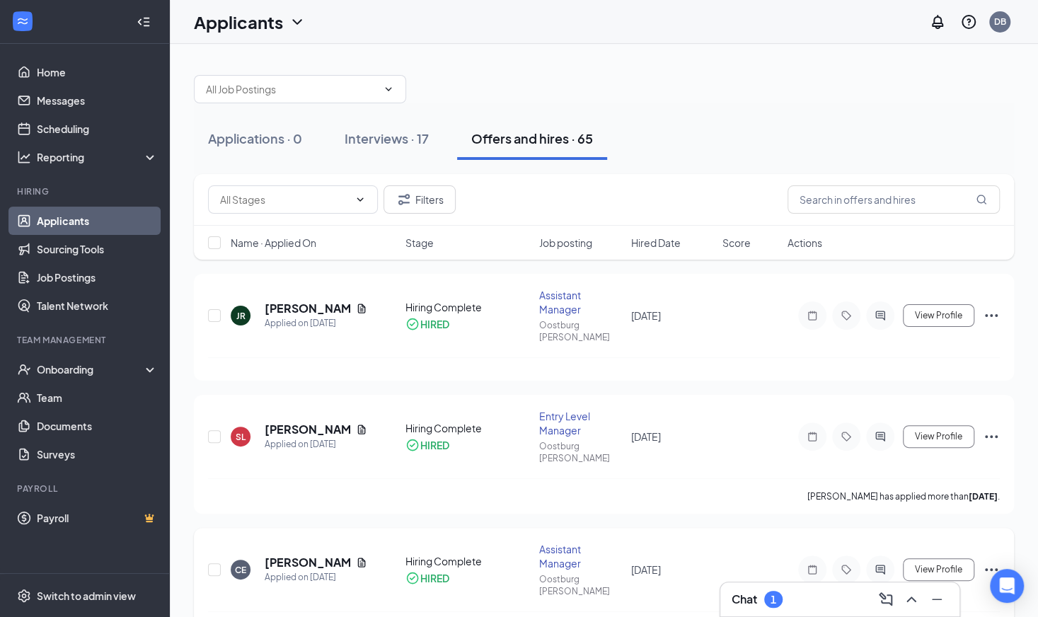
click at [991, 561] on icon "Ellipses" at bounding box center [991, 569] width 17 height 17
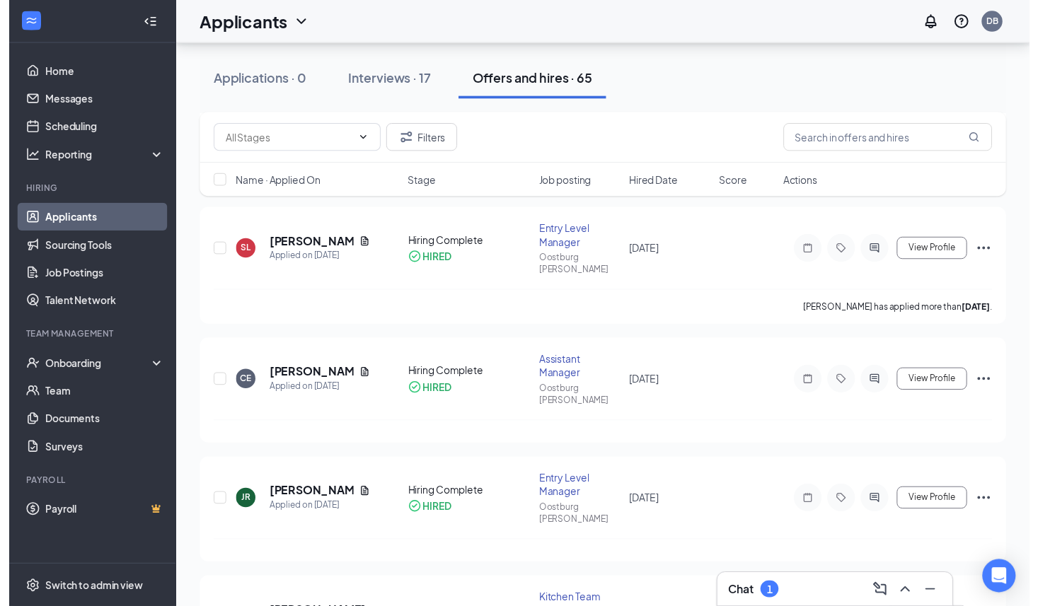
scroll to position [299, 0]
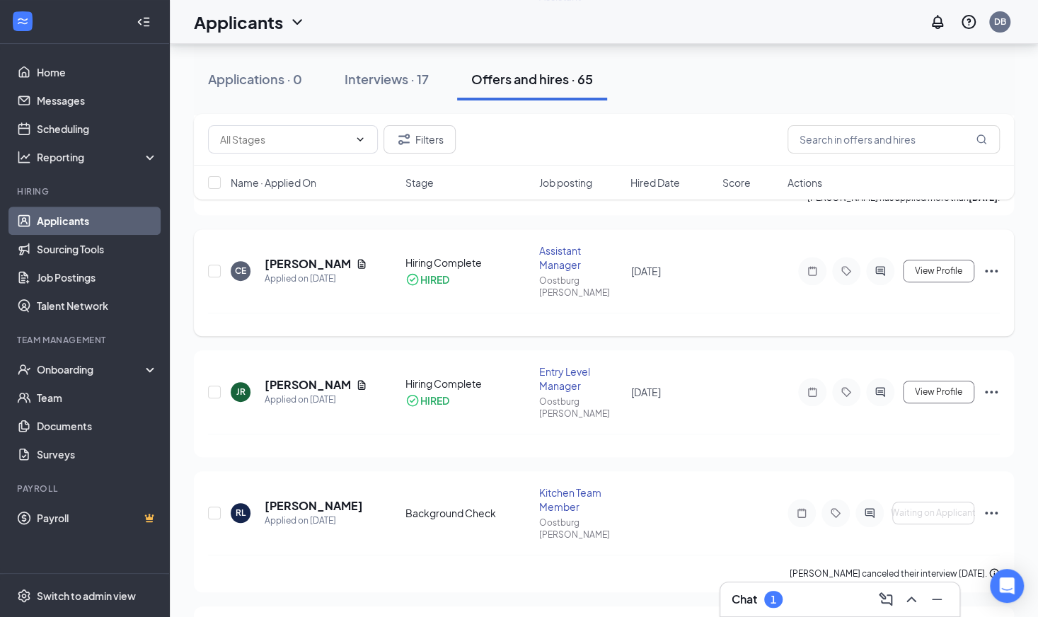
click at [996, 263] on icon "Ellipses" at bounding box center [991, 271] width 17 height 17
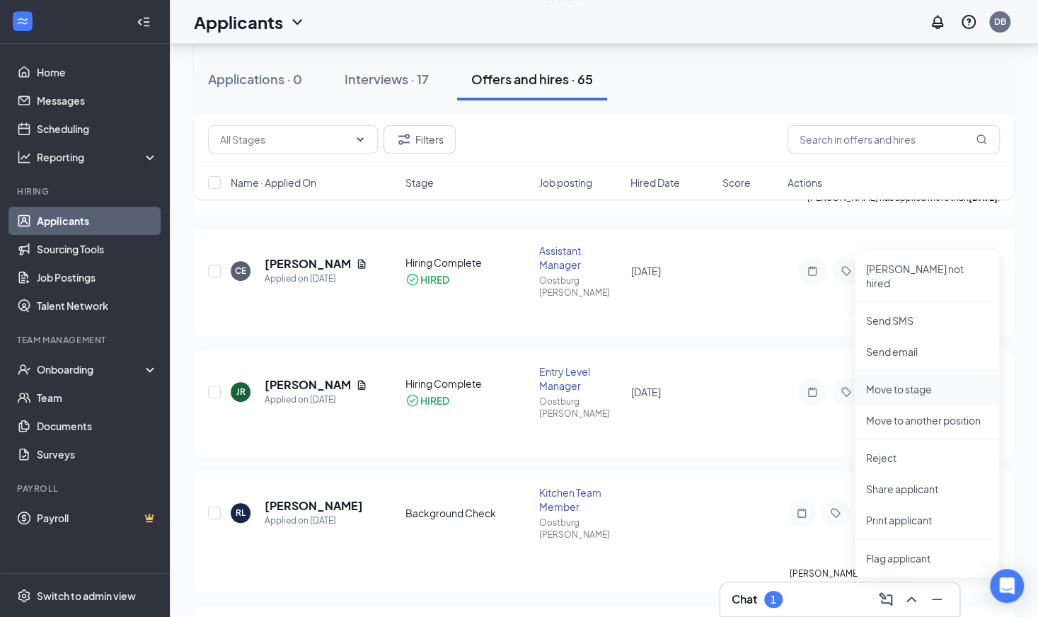
click at [921, 382] on p "Move to stage" at bounding box center [927, 389] width 122 height 14
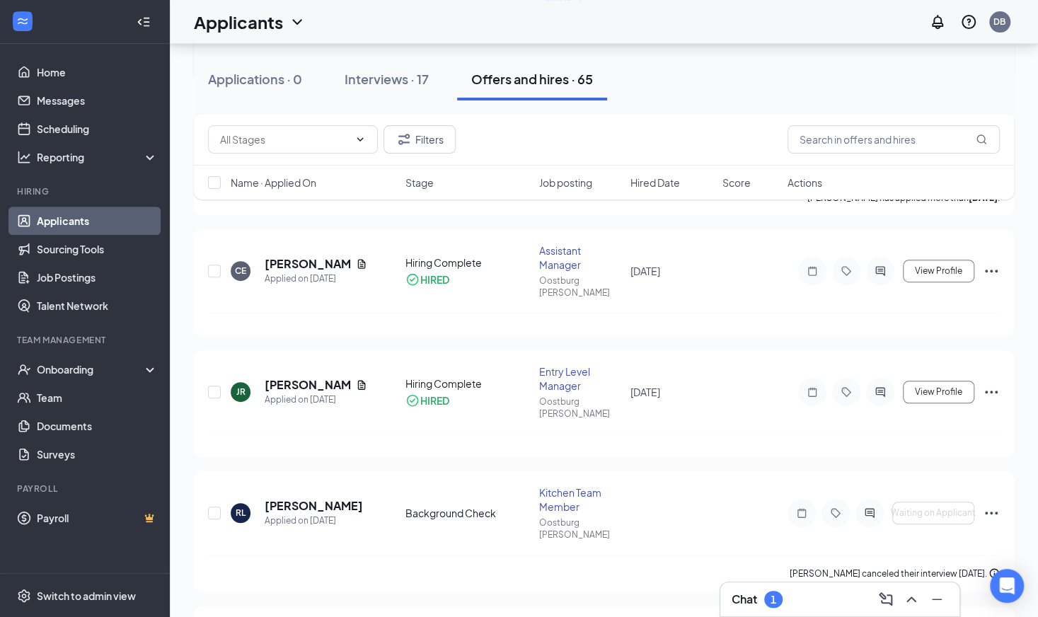
type input "Hiring Complete (current stage)"
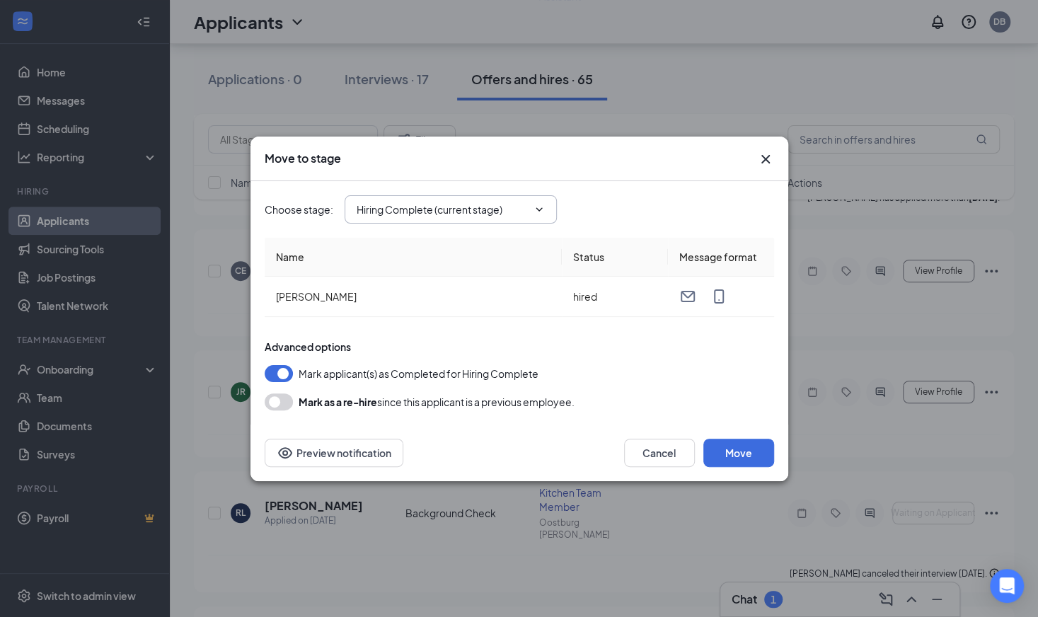
click at [535, 213] on icon "ChevronDown" at bounding box center [539, 209] width 11 height 11
click at [382, 214] on input "Hiring Complete (current stage)" at bounding box center [442, 210] width 171 height 16
click at [654, 367] on div "Mark applicant(s) as Completed for Hiring Complete" at bounding box center [520, 373] width 510 height 17
click at [764, 454] on button "Move" at bounding box center [738, 453] width 71 height 28
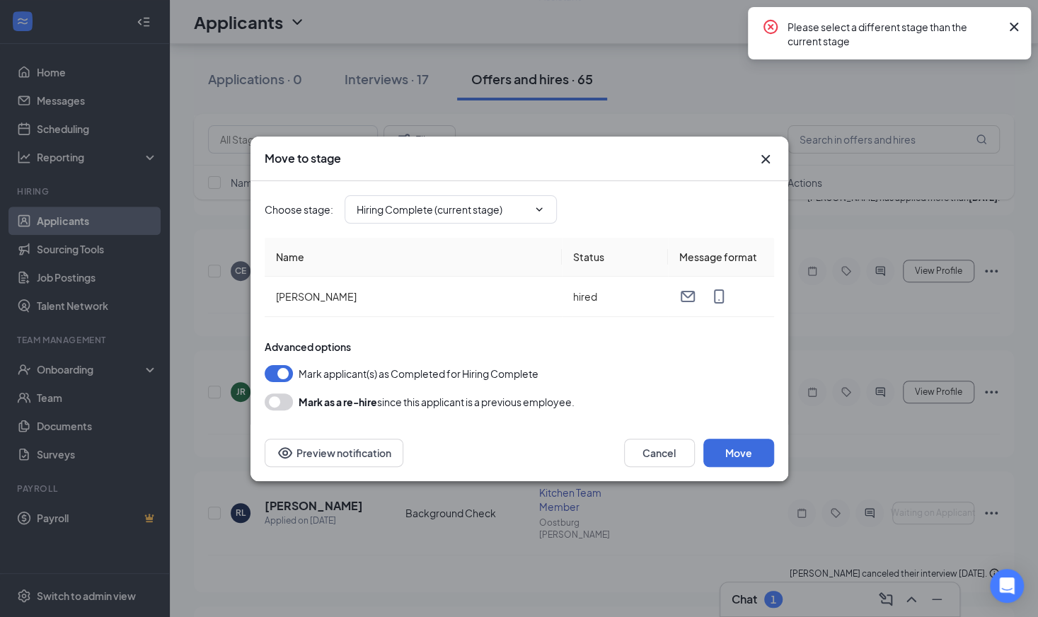
click at [761, 163] on icon "Cross" at bounding box center [765, 159] width 17 height 17
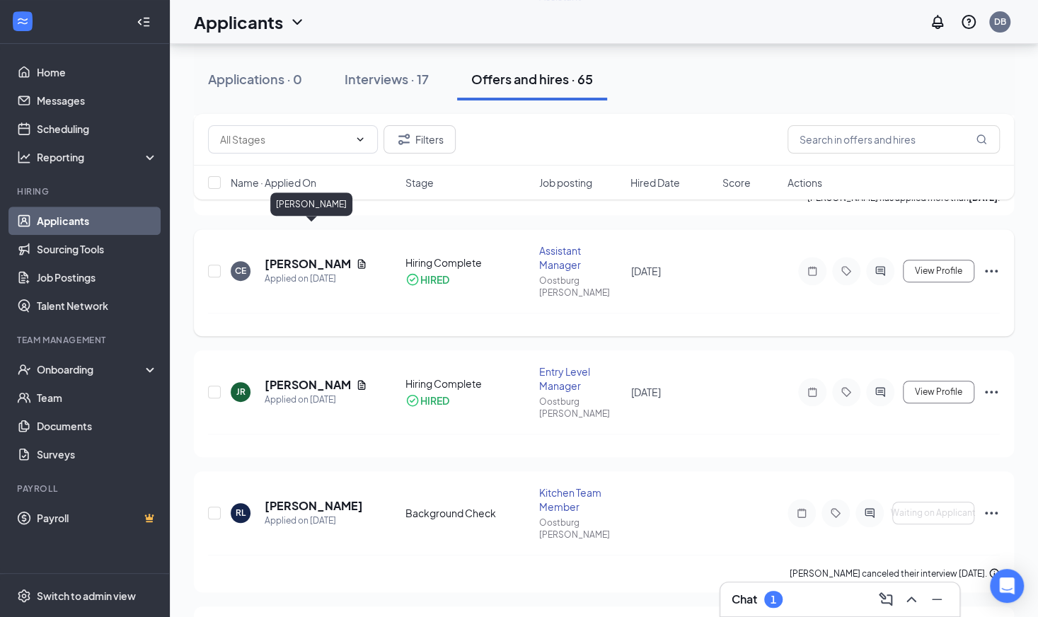
click at [292, 256] on h5 "[PERSON_NAME]" at bounding box center [308, 264] width 86 height 16
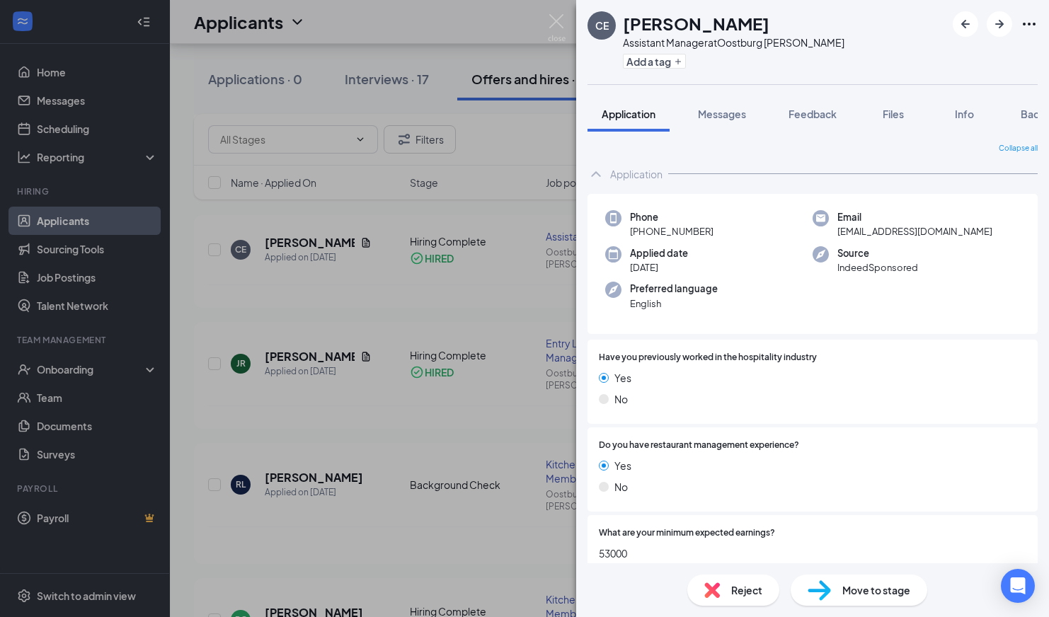
click at [851, 599] on div "Move to stage" at bounding box center [858, 590] width 137 height 31
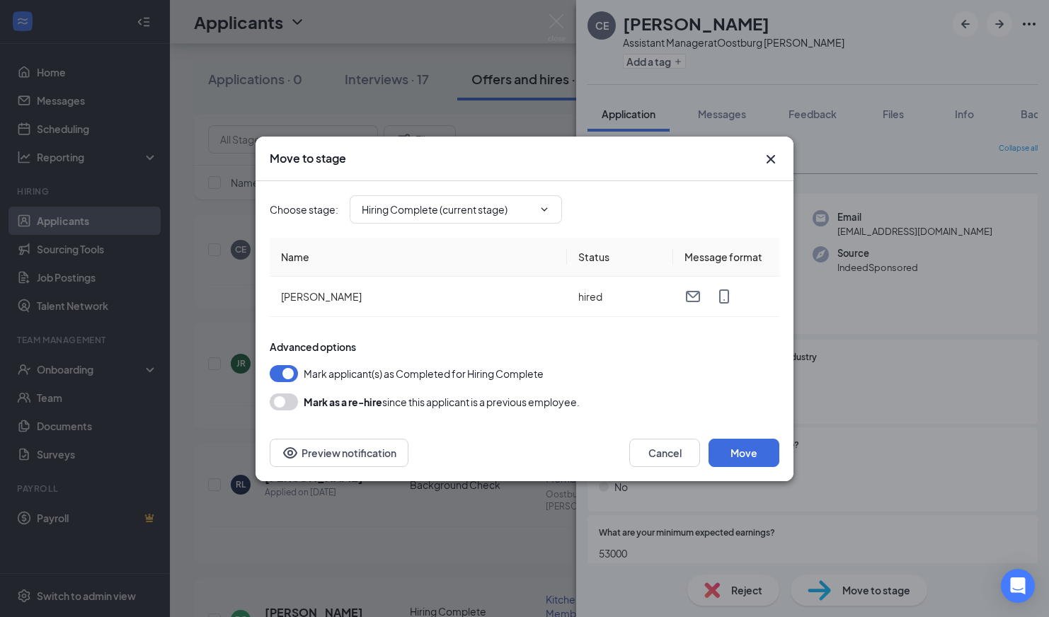
click at [770, 162] on icon "Cross" at bounding box center [770, 159] width 17 height 17
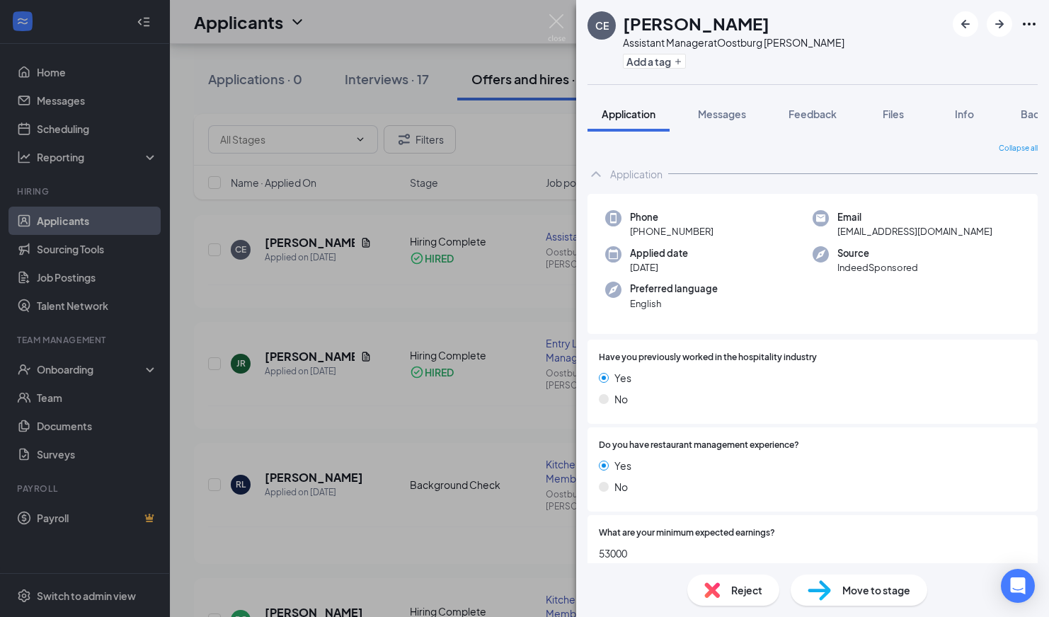
click at [1023, 25] on icon "Ellipses" at bounding box center [1029, 24] width 13 height 3
drag, startPoint x: 553, startPoint y: 25, endPoint x: 399, endPoint y: 148, distance: 197.4
click at [553, 25] on img at bounding box center [557, 28] width 18 height 28
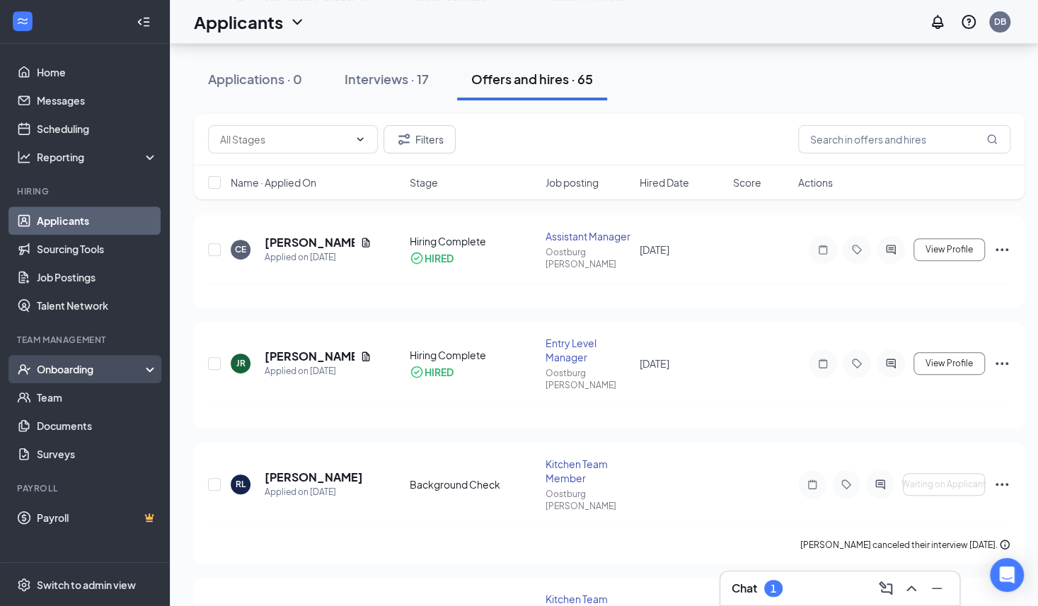
click at [67, 372] on div "Onboarding" at bounding box center [91, 369] width 109 height 14
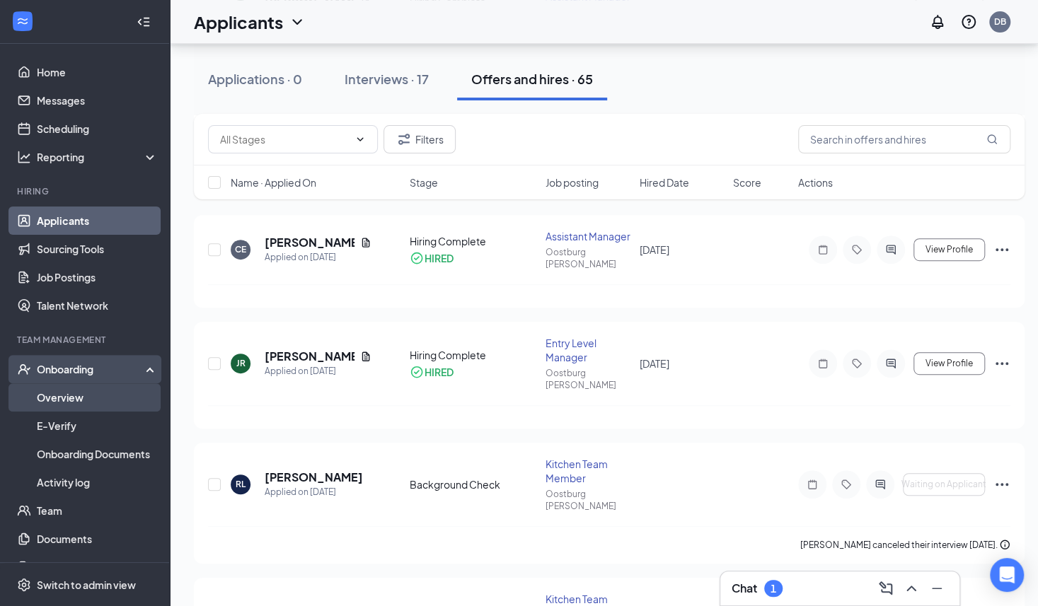
click at [71, 397] on link "Overview" at bounding box center [97, 398] width 121 height 28
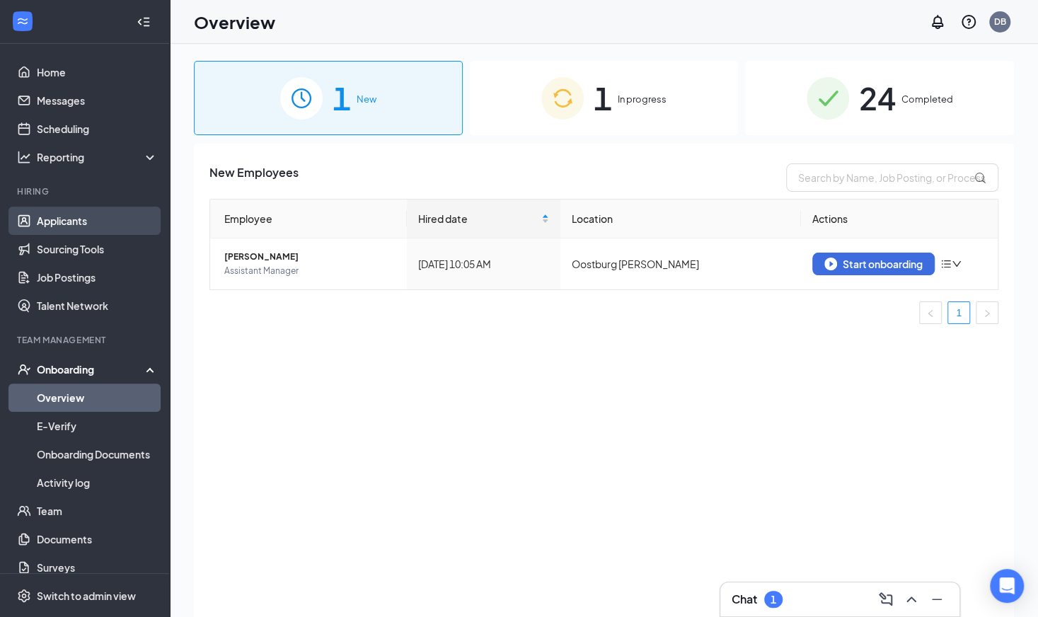
click at [51, 222] on link "Applicants" at bounding box center [97, 221] width 121 height 28
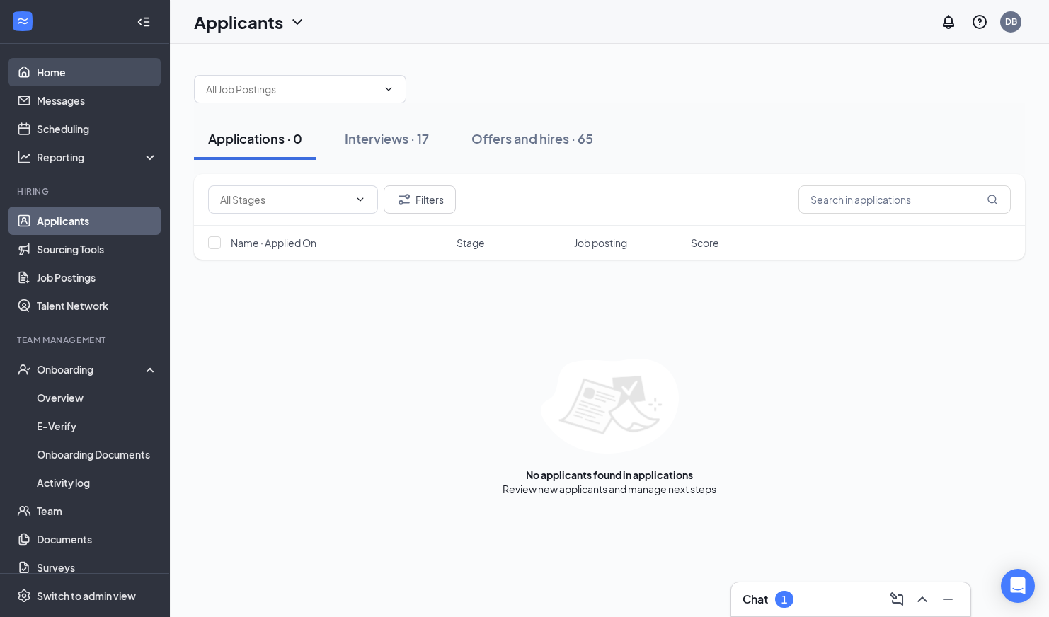
click at [58, 70] on link "Home" at bounding box center [97, 72] width 121 height 28
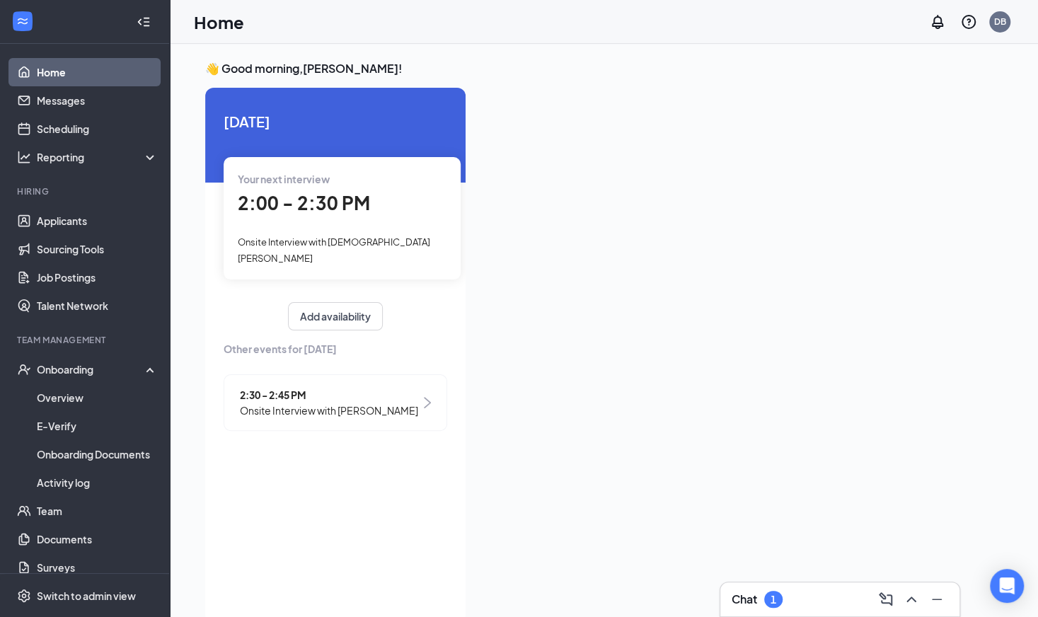
click at [305, 403] on span "Onsite Interview with [PERSON_NAME]" at bounding box center [329, 411] width 178 height 16
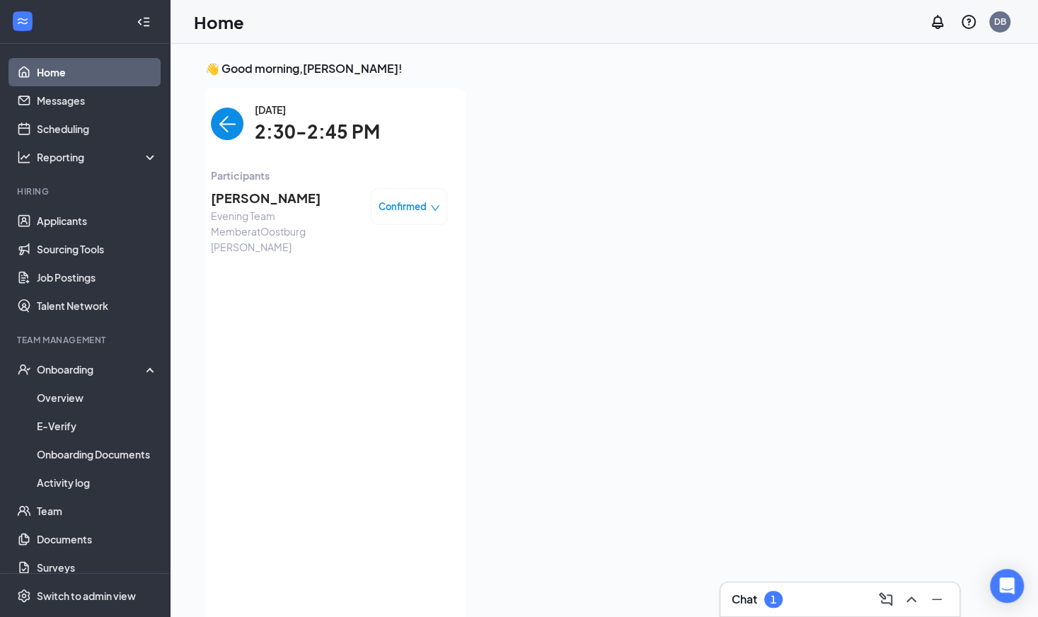
scroll to position [6, 0]
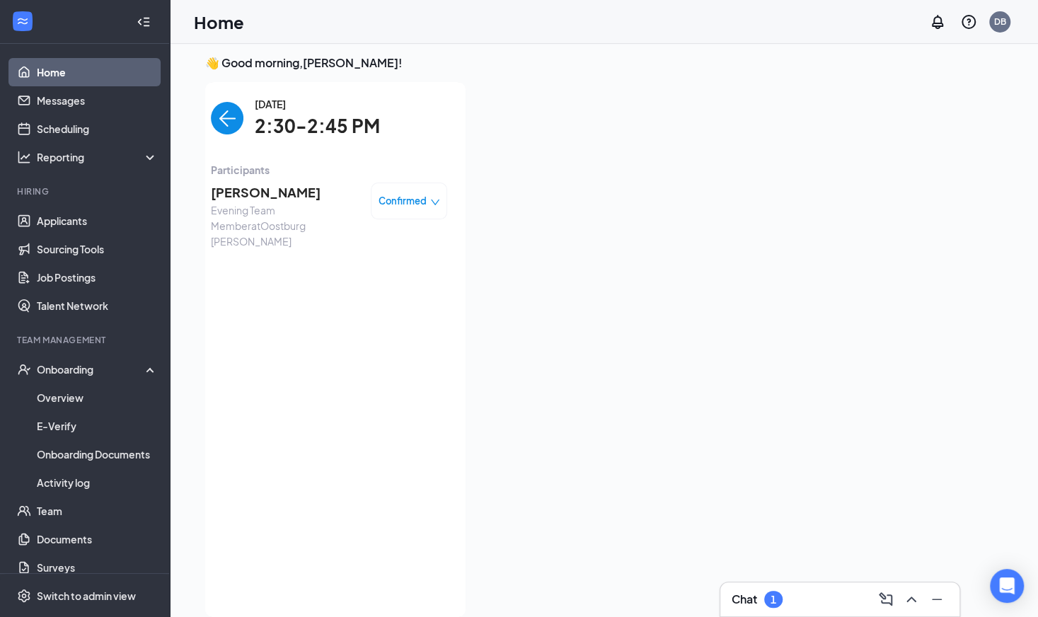
click at [403, 194] on span "Confirmed" at bounding box center [403, 201] width 48 height 14
click at [359, 263] on span "Mark complete" at bounding box center [366, 266] width 71 height 16
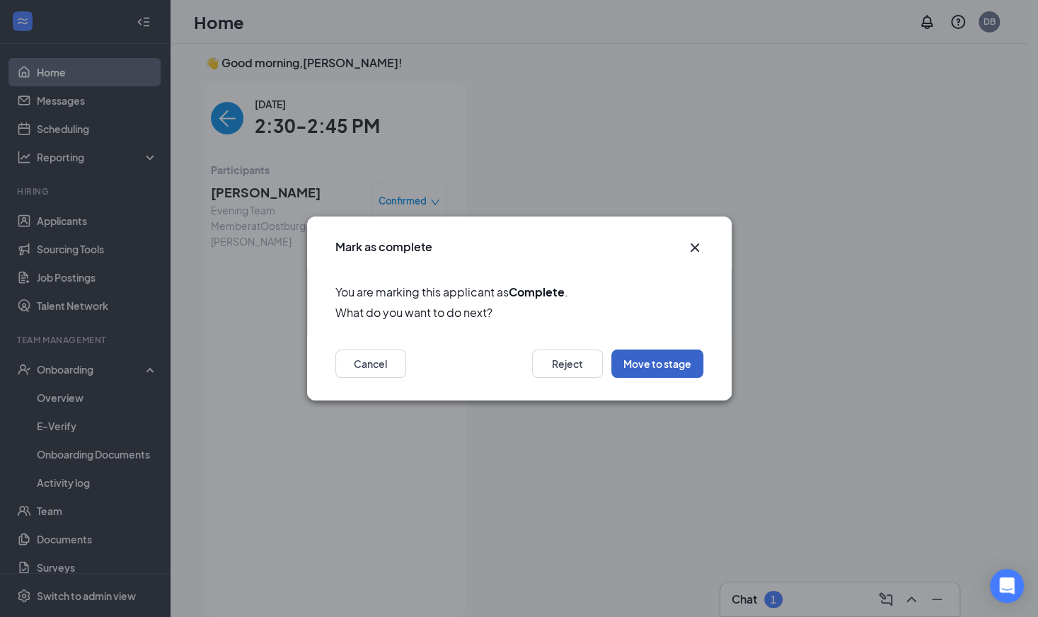
click at [665, 366] on button "Move to stage" at bounding box center [657, 364] width 92 height 28
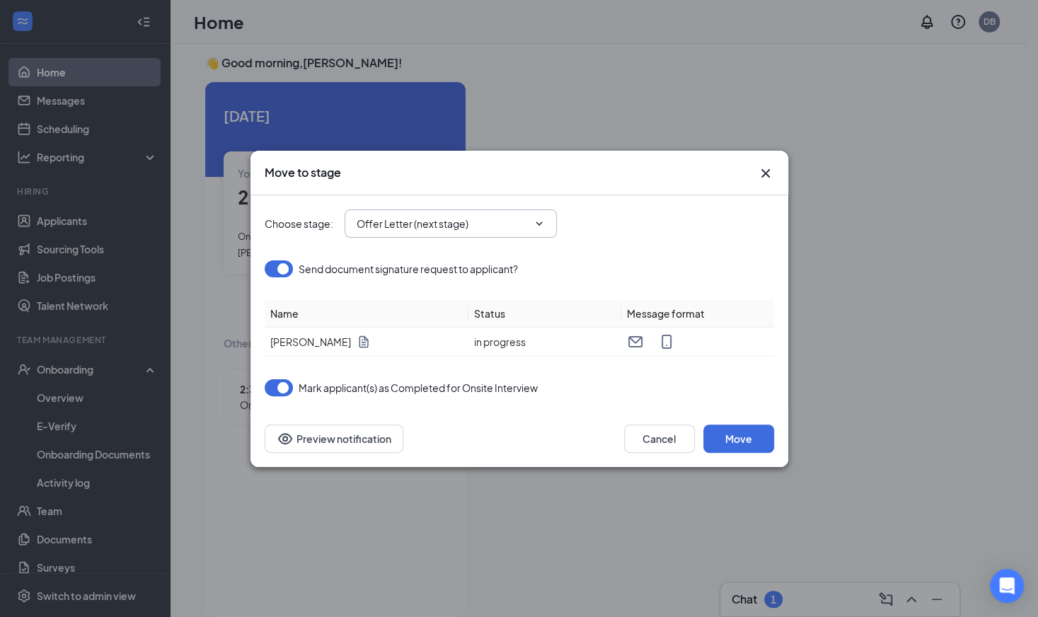
click at [543, 220] on icon "ChevronDown" at bounding box center [539, 223] width 11 height 11
click at [284, 270] on button "button" at bounding box center [279, 268] width 28 height 17
click at [379, 219] on input "Offer Letter (next stage)" at bounding box center [442, 224] width 171 height 16
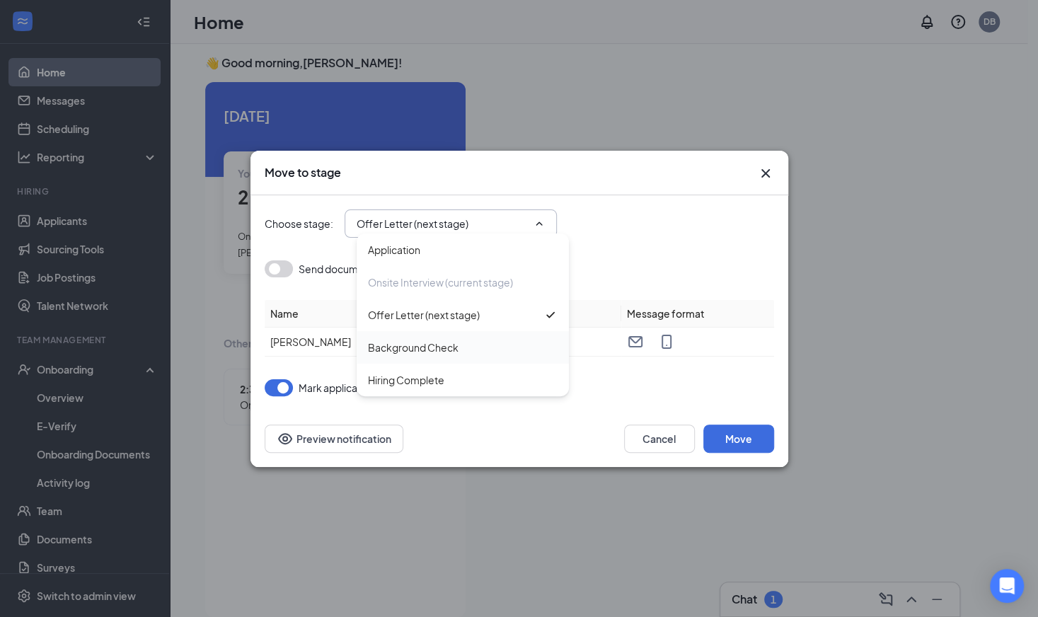
click at [417, 343] on div "Background Check" at bounding box center [413, 348] width 91 height 16
type input "Background Check"
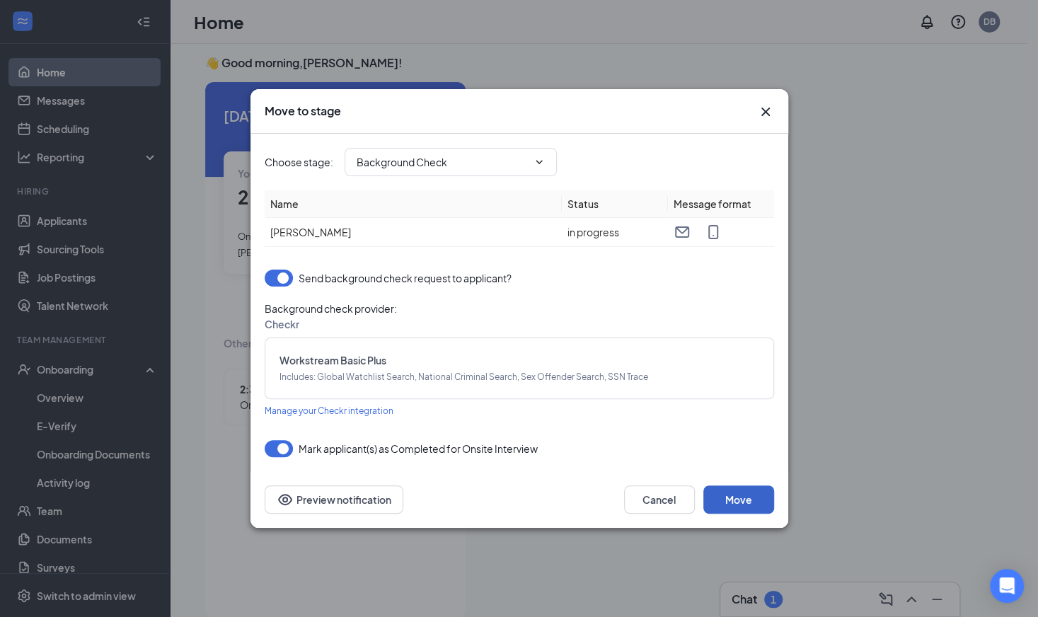
click at [742, 499] on button "Move" at bounding box center [738, 499] width 71 height 28
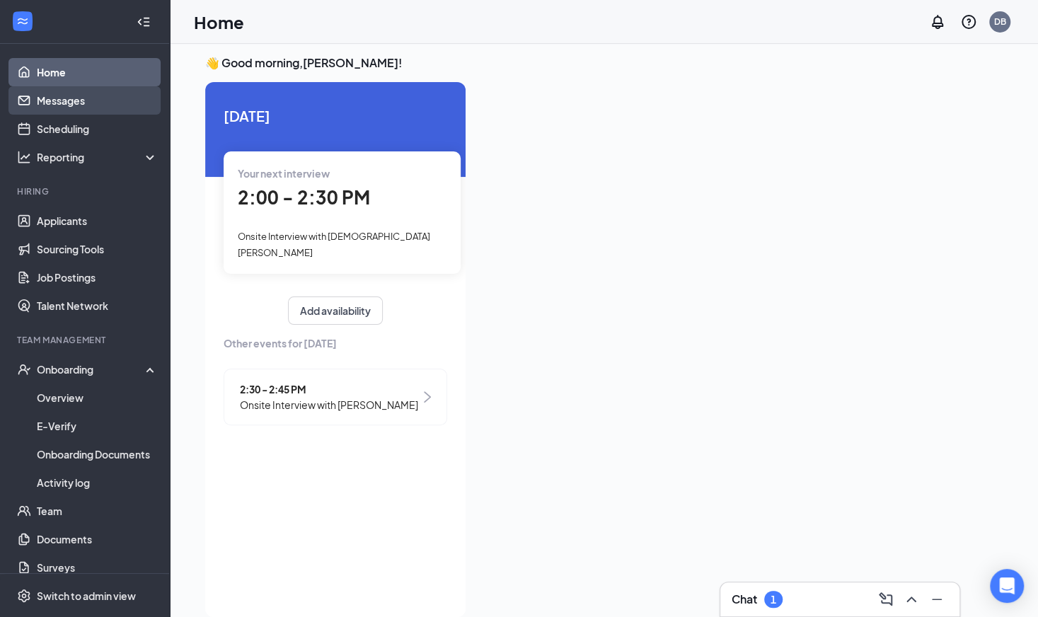
click at [71, 103] on link "Messages" at bounding box center [97, 100] width 121 height 28
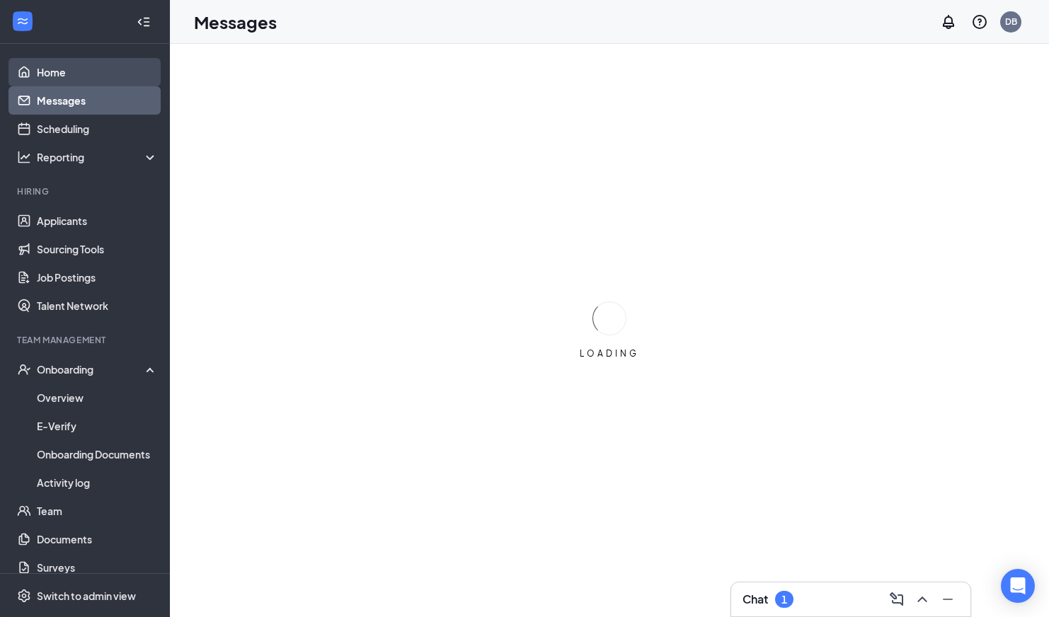
click at [48, 69] on link "Home" at bounding box center [97, 72] width 121 height 28
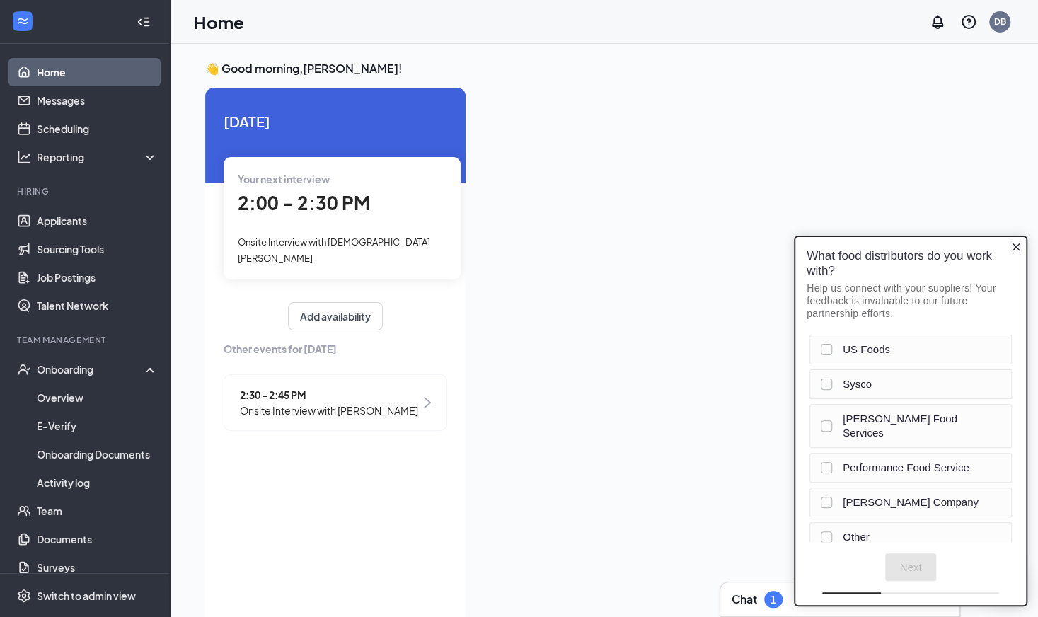
click at [624, 166] on div at bounding box center [740, 351] width 526 height 527
click at [421, 205] on div "2:00 - 2:30 PM" at bounding box center [342, 203] width 209 height 29
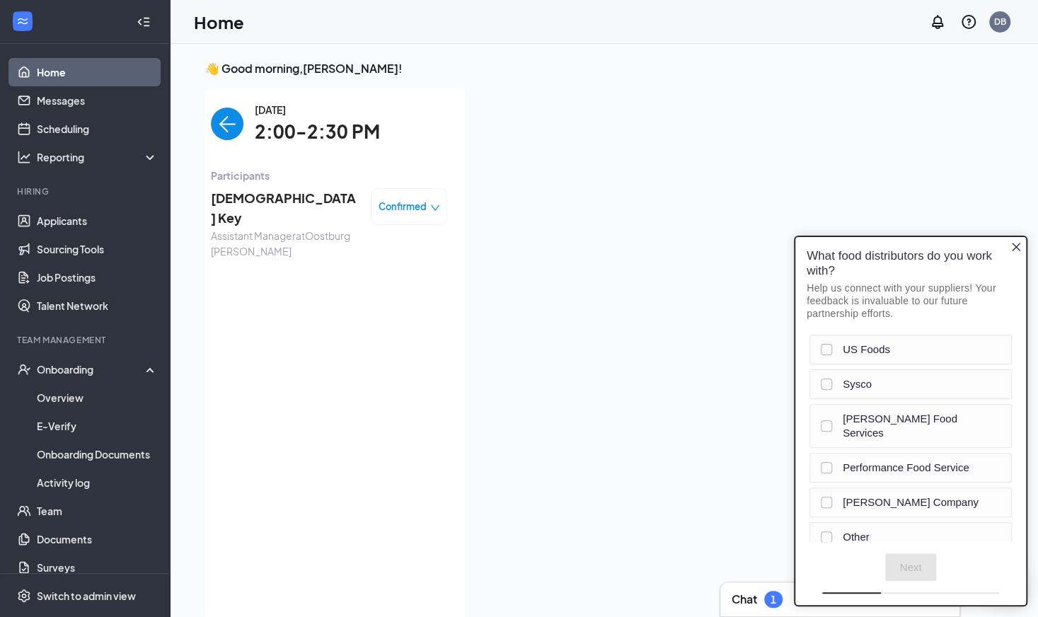
scroll to position [6, 0]
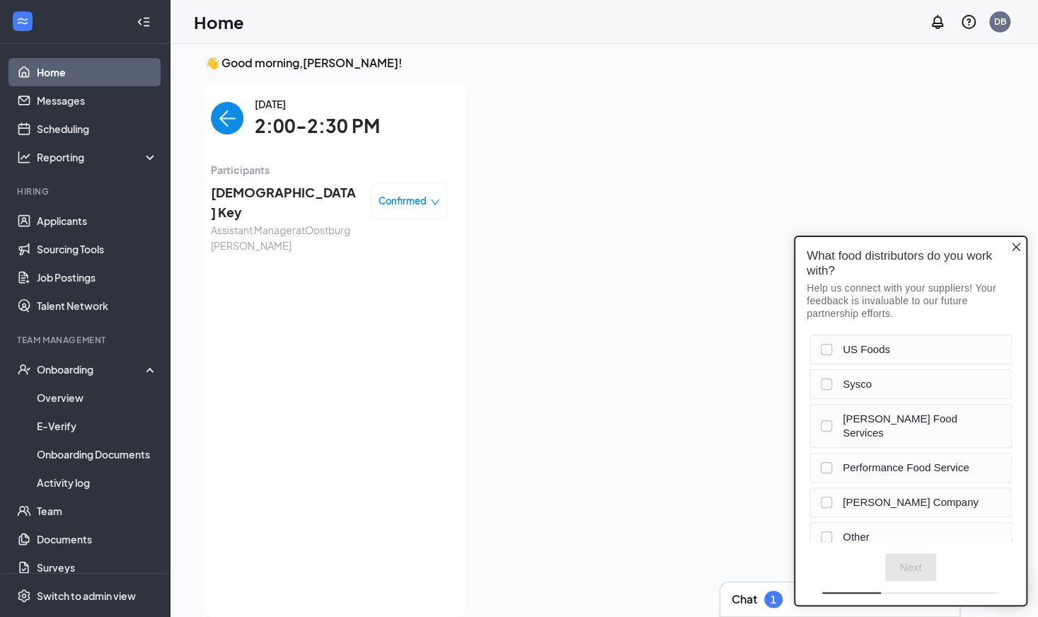
click at [416, 201] on span "Confirmed" at bounding box center [403, 201] width 48 height 14
click at [364, 288] on span "Mark as no-show" at bounding box center [370, 290] width 79 height 16
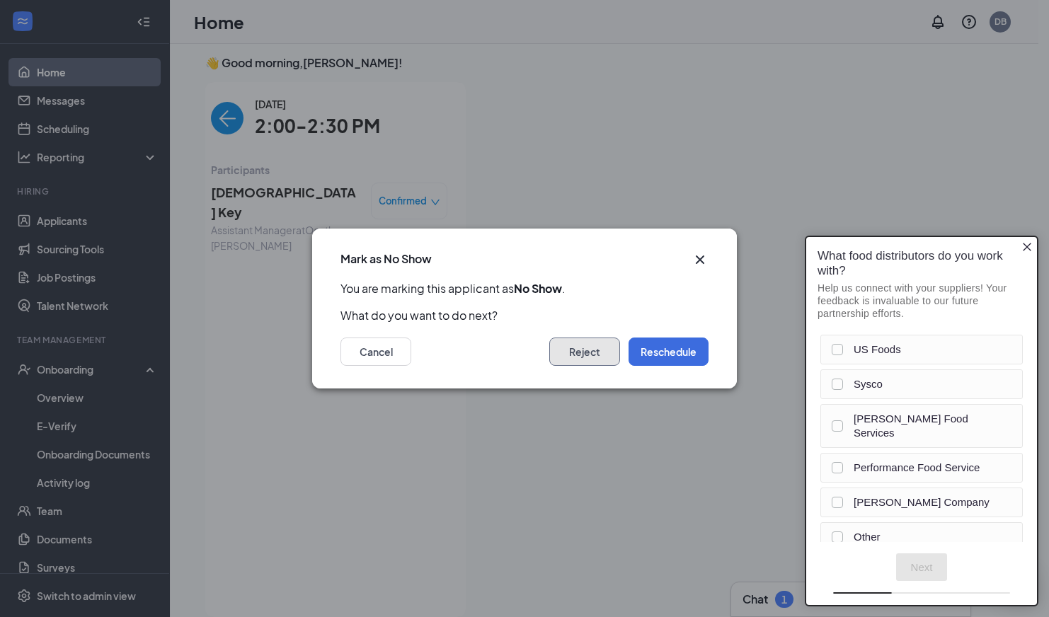
click at [558, 346] on button "Reject" at bounding box center [584, 352] width 71 height 28
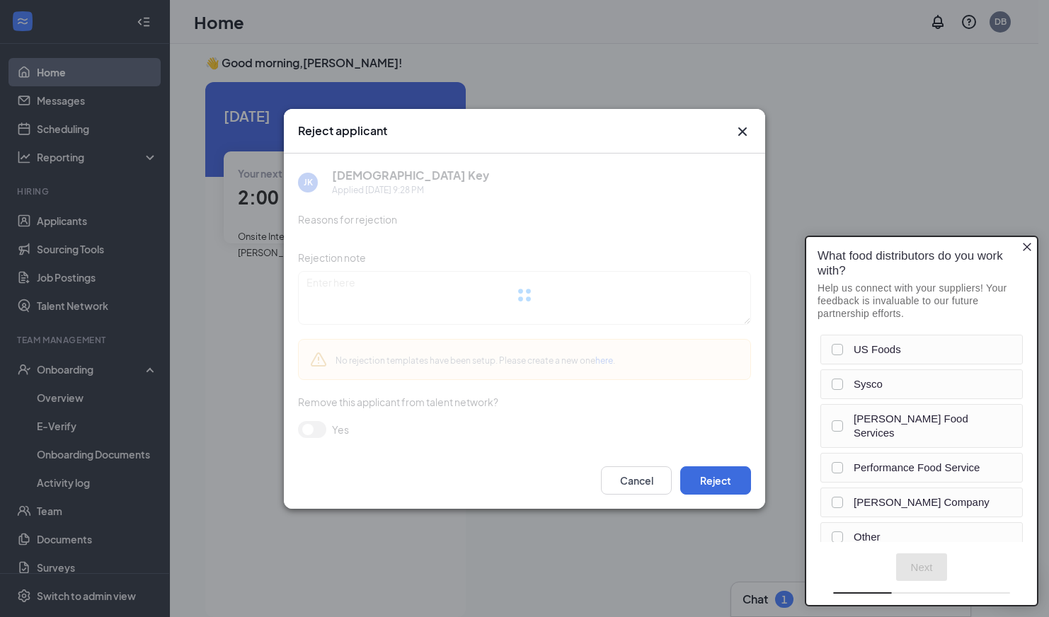
click at [1028, 247] on icon "Close button" at bounding box center [1026, 246] width 11 height 11
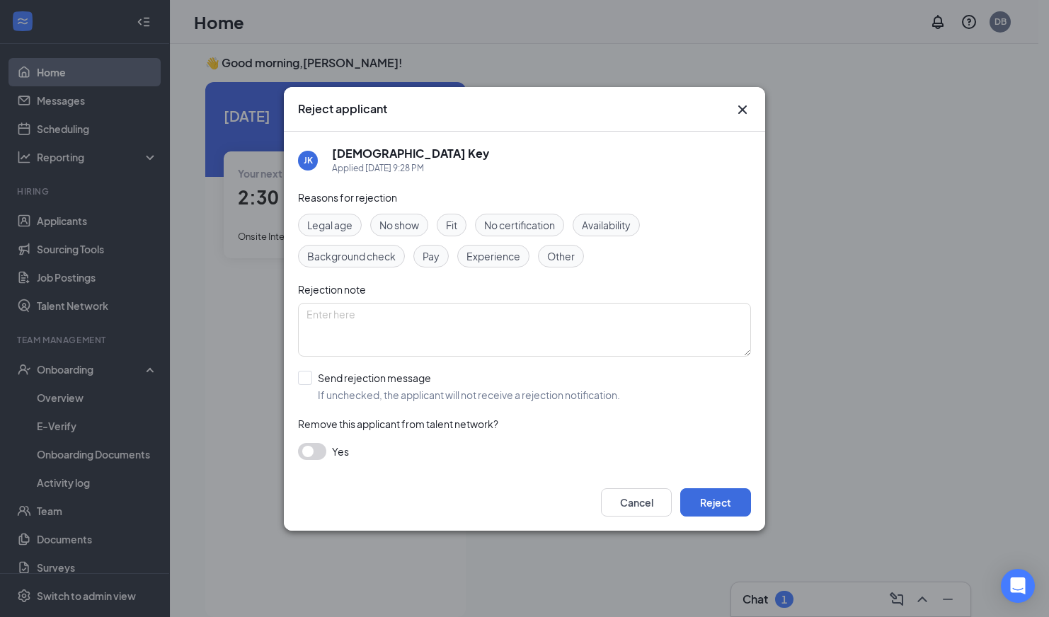
click at [394, 229] on span "No show" at bounding box center [399, 225] width 40 height 16
click at [725, 517] on div "Cancel Reject" at bounding box center [524, 502] width 481 height 57
click at [718, 500] on button "Reject" at bounding box center [715, 502] width 71 height 28
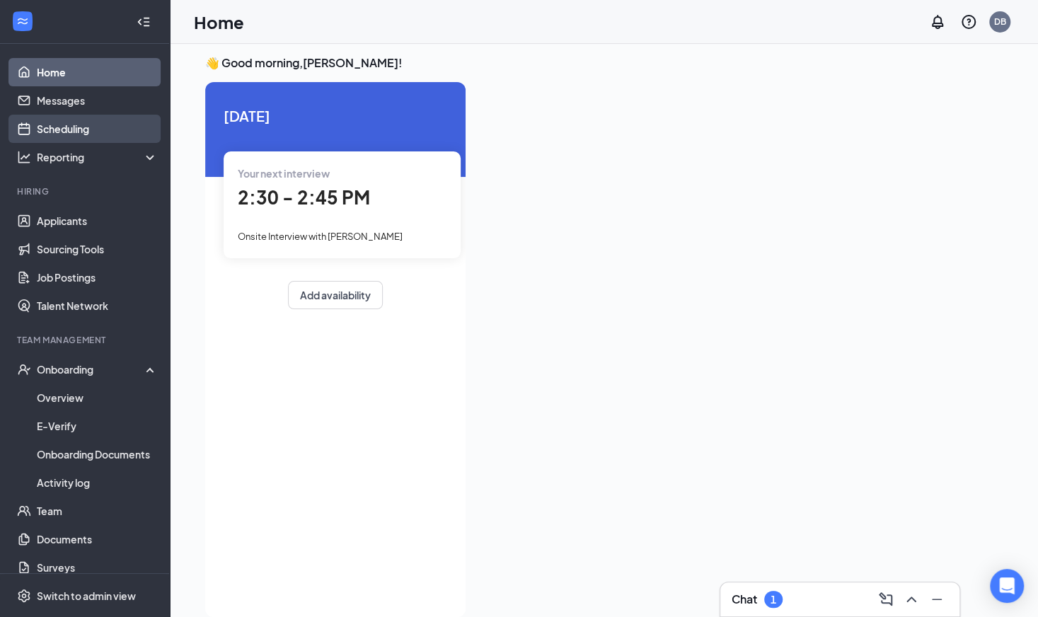
click at [72, 126] on link "Scheduling" at bounding box center [97, 129] width 121 height 28
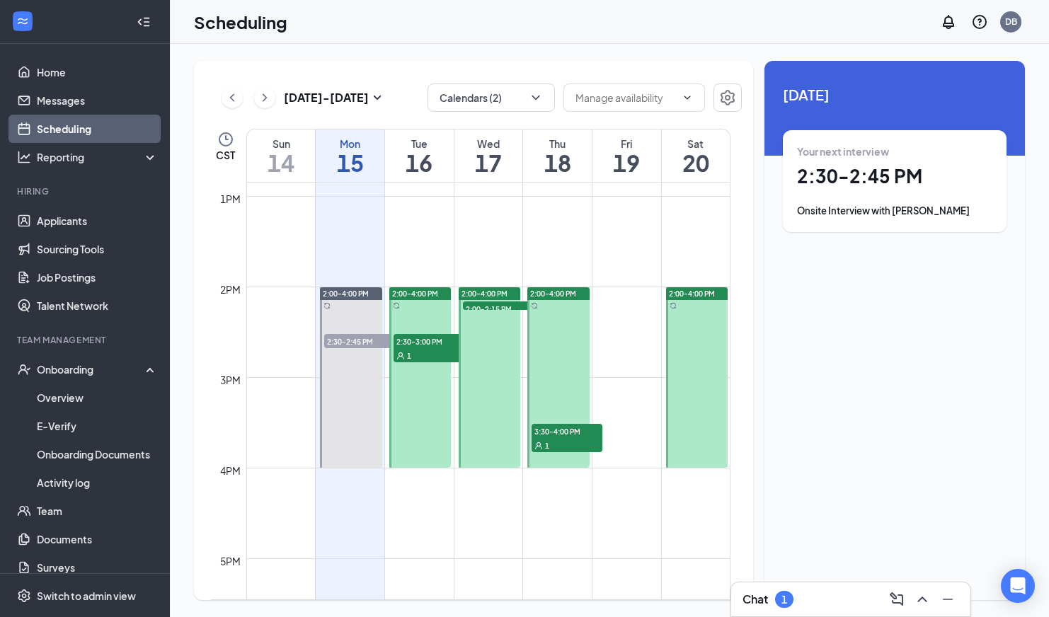
scroll to position [1212, 0]
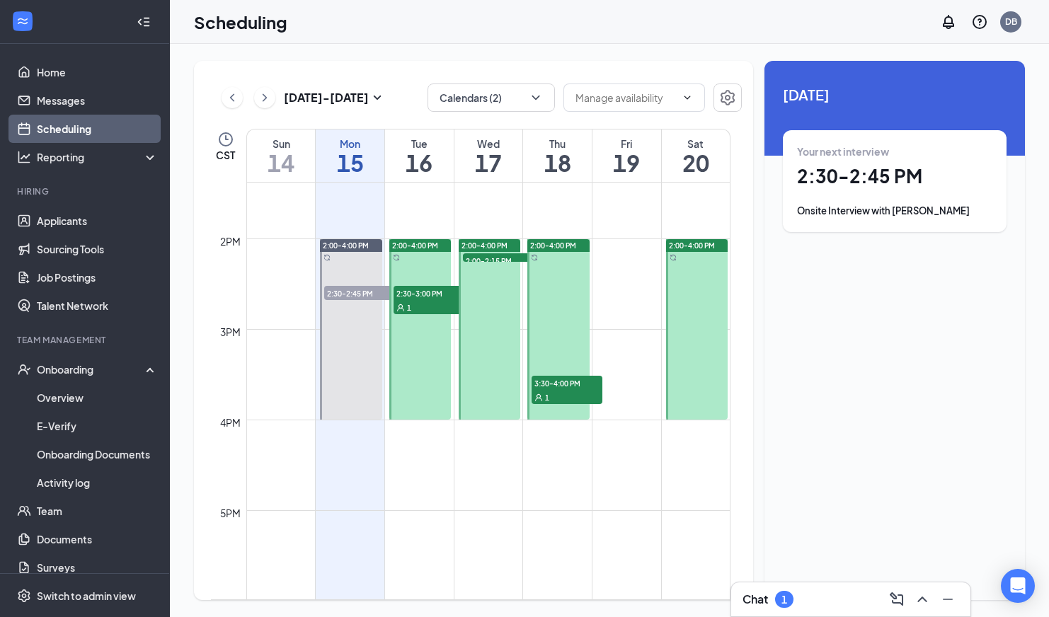
click at [426, 301] on div "1" at bounding box center [428, 307] width 71 height 14
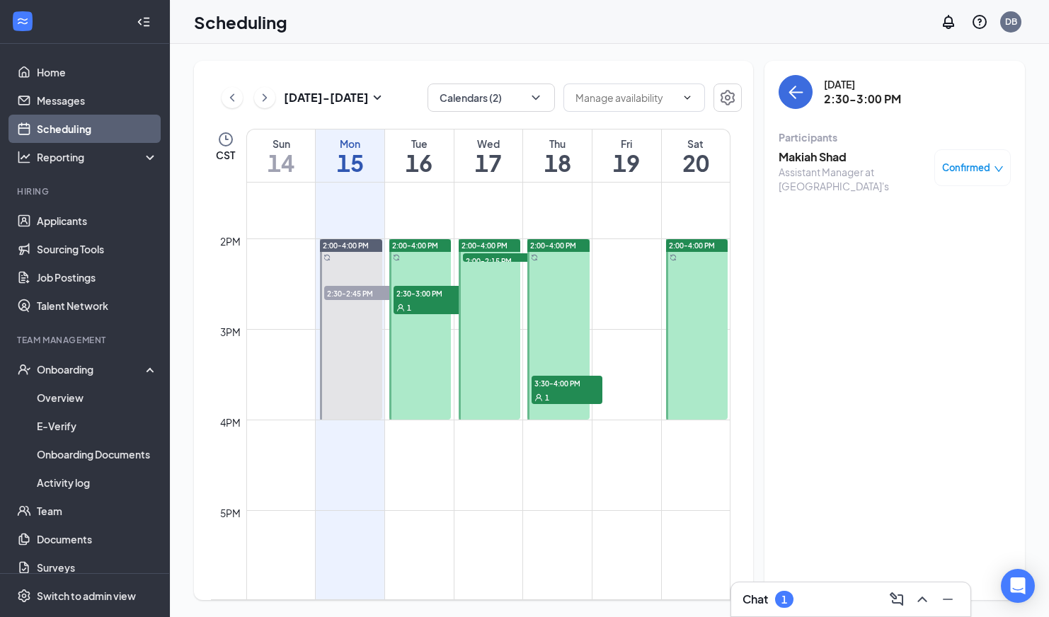
click at [405, 203] on td at bounding box center [488, 204] width 484 height 23
click at [420, 168] on h1 "16" at bounding box center [419, 163] width 69 height 24
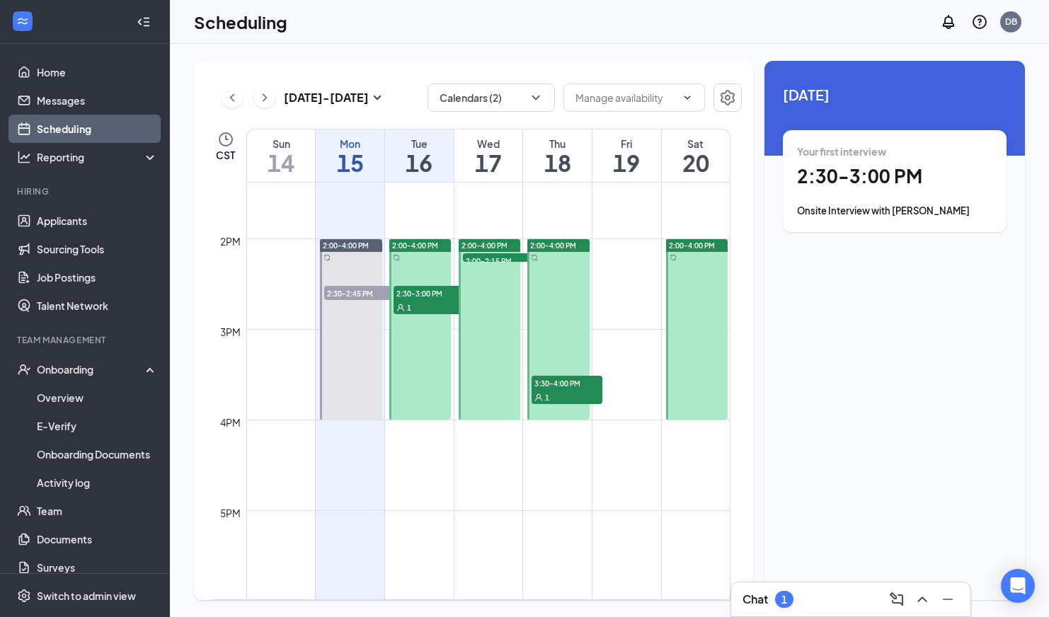
click at [884, 191] on div "Your first interview 2:30 - 3:00 PM Onsite Interview with [PERSON_NAME]" at bounding box center [894, 181] width 195 height 74
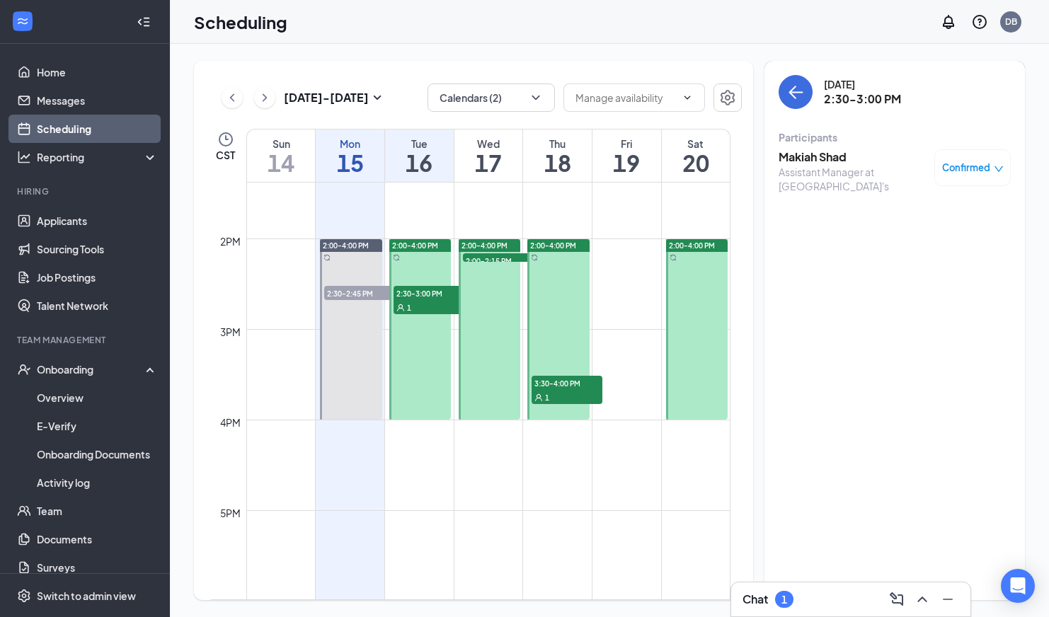
click at [418, 155] on h1 "16" at bounding box center [419, 163] width 69 height 24
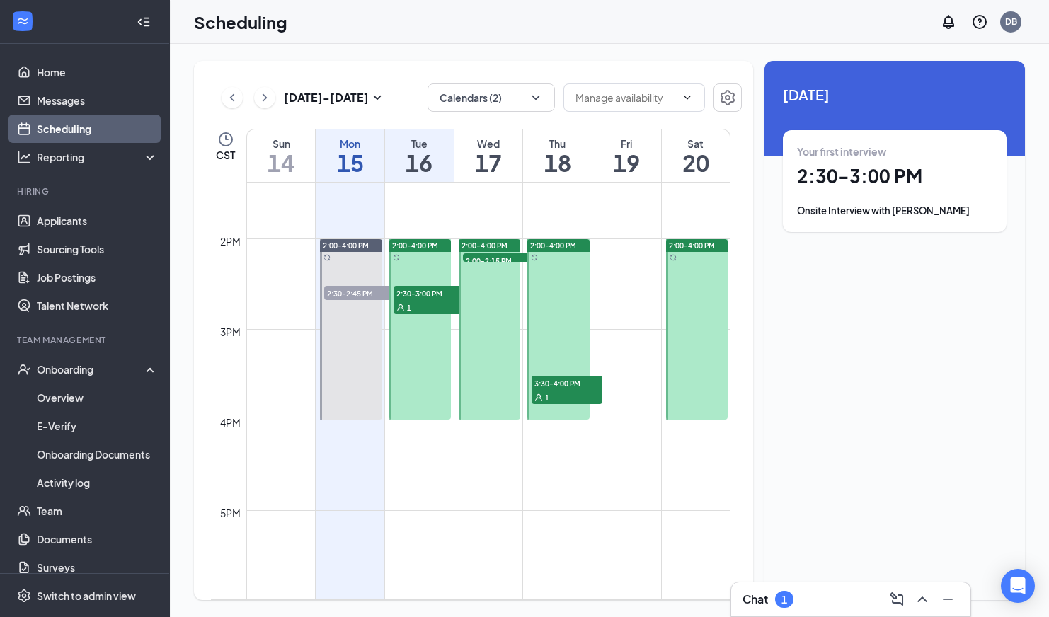
click at [422, 168] on h1 "16" at bounding box center [419, 163] width 69 height 24
drag, startPoint x: 422, startPoint y: 168, endPoint x: 907, endPoint y: 142, distance: 485.5
click at [907, 142] on div "Your first interview 2:30 - 3:00 PM Onsite Interview with [PERSON_NAME]" at bounding box center [895, 181] width 224 height 102
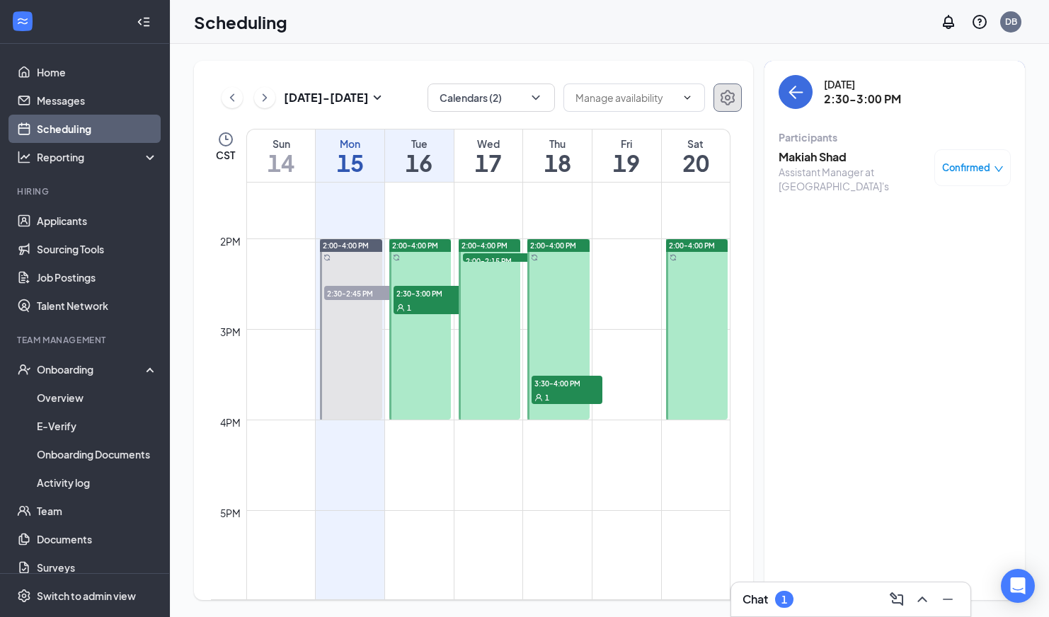
click at [724, 101] on icon "Settings" at bounding box center [727, 98] width 14 height 16
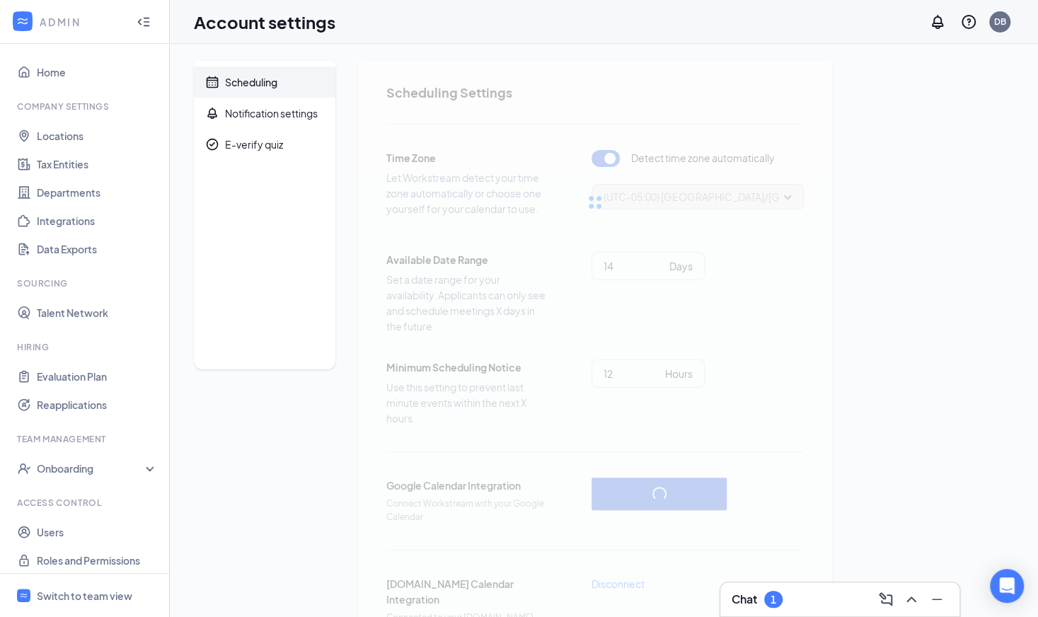
click at [137, 25] on icon "Collapse" at bounding box center [144, 22] width 14 height 14
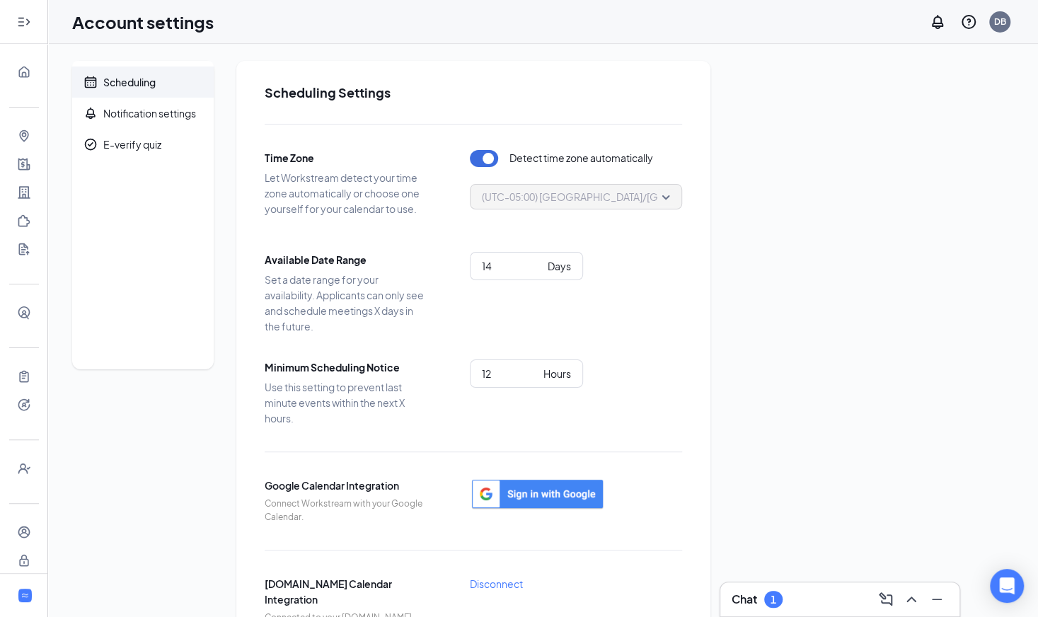
click at [26, 21] on icon "Expand" at bounding box center [28, 21] width 4 height 6
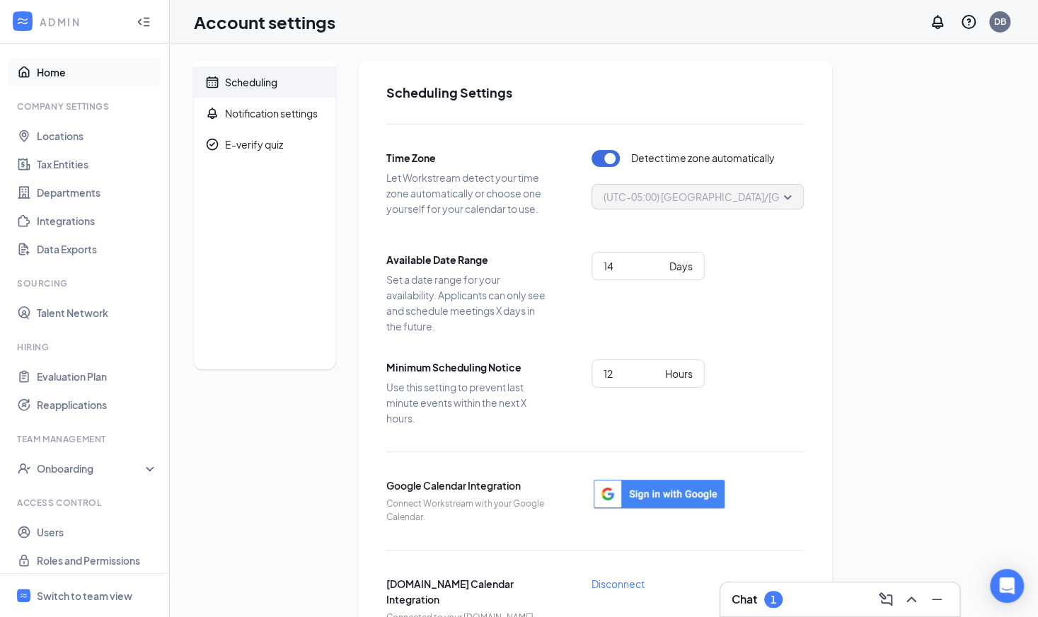
click at [52, 74] on link "Home" at bounding box center [97, 72] width 121 height 28
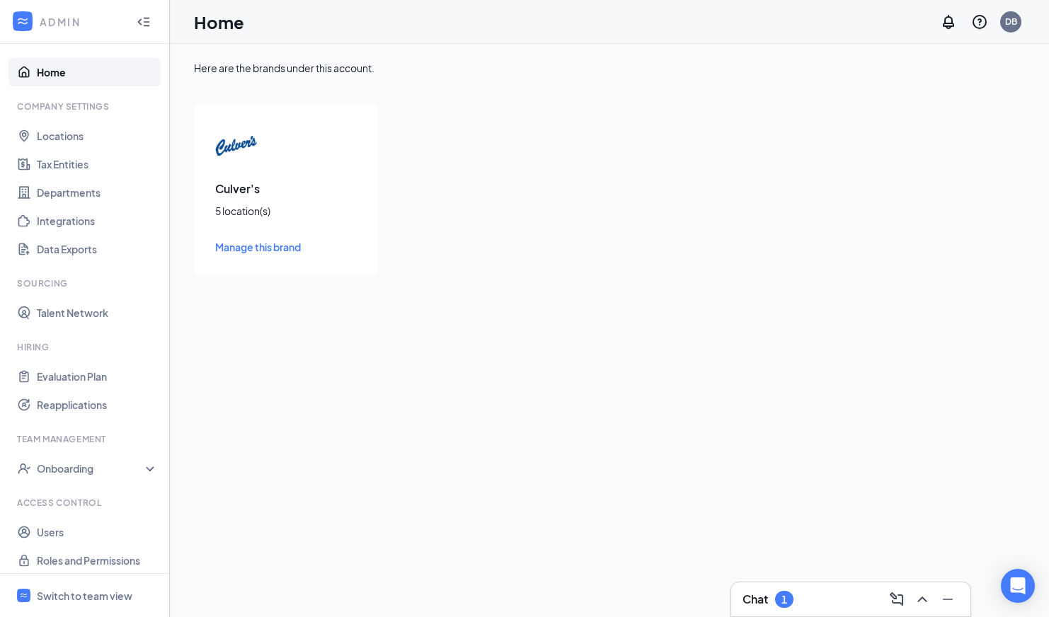
click at [241, 145] on img at bounding box center [236, 146] width 42 height 42
click at [242, 193] on h3 "Culver's" at bounding box center [286, 189] width 142 height 16
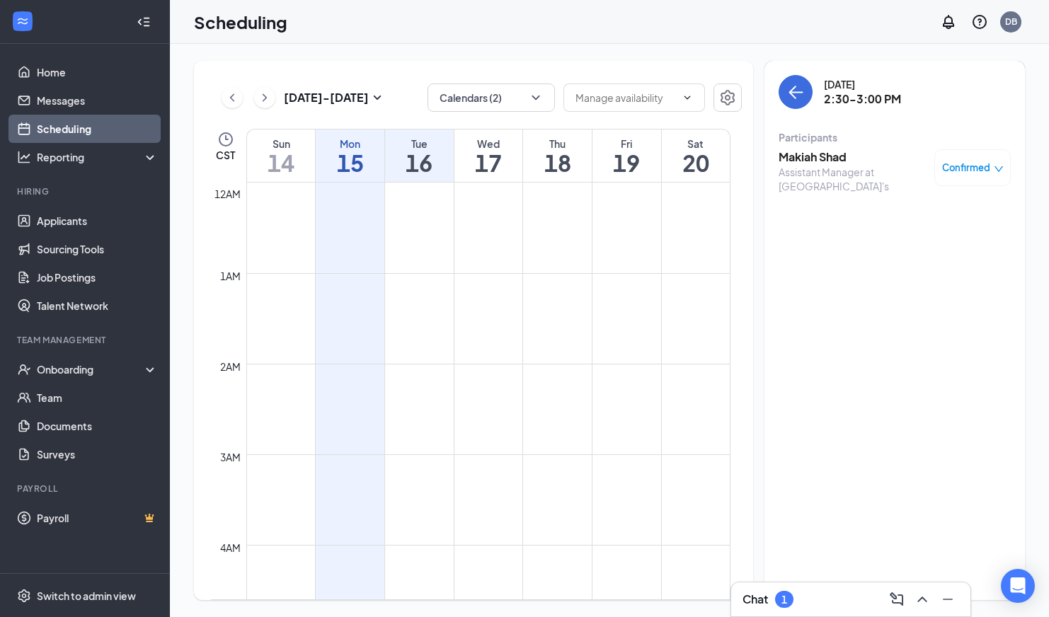
scroll to position [696, 0]
click at [419, 145] on div "Tue" at bounding box center [419, 144] width 69 height 14
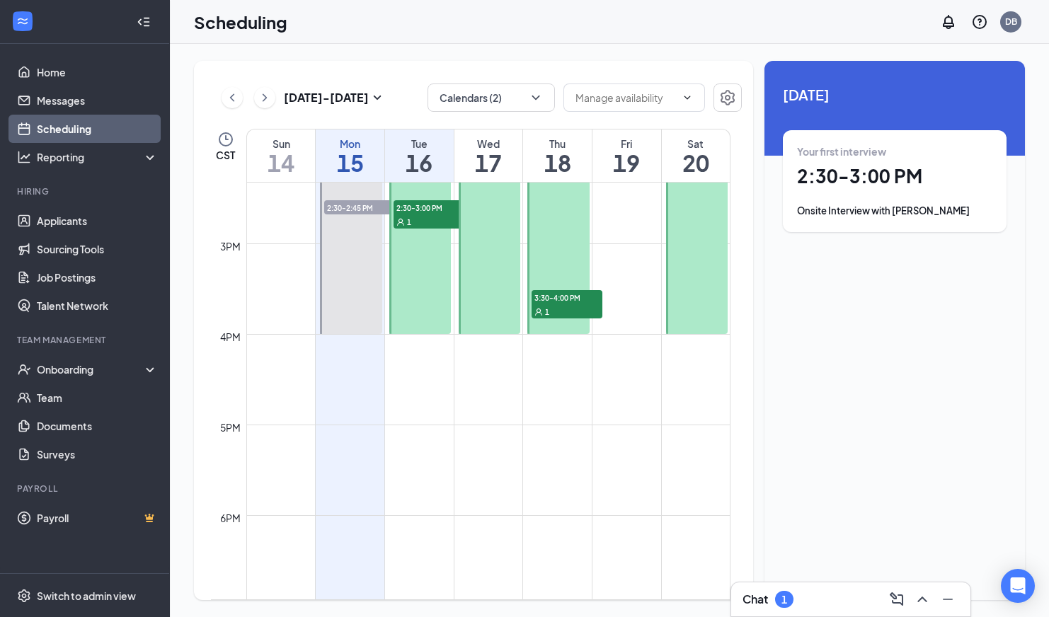
scroll to position [1238, 0]
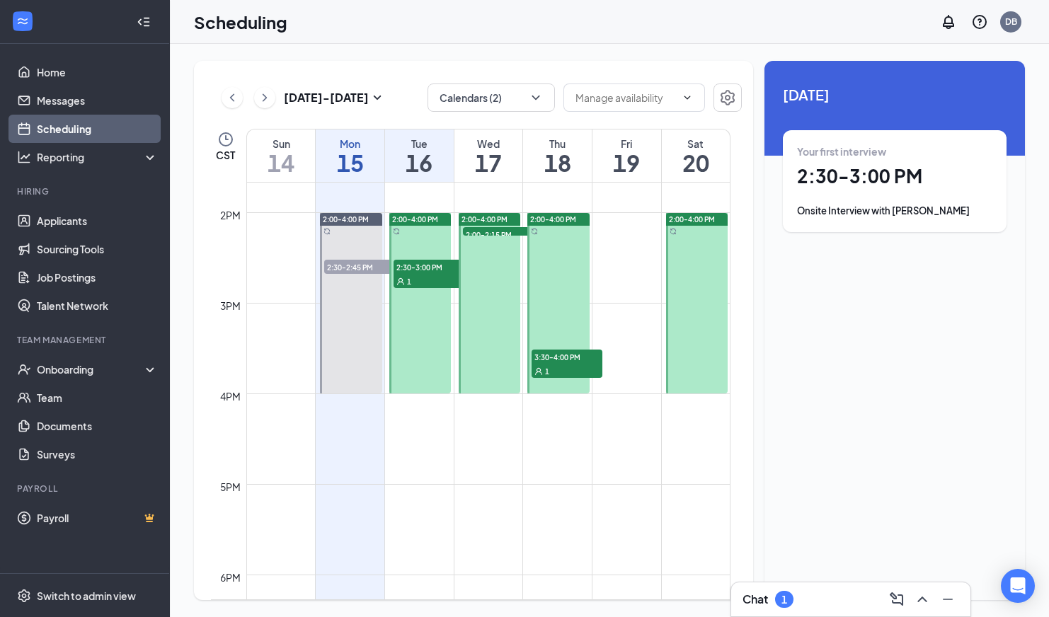
click at [427, 327] on div at bounding box center [420, 303] width 62 height 180
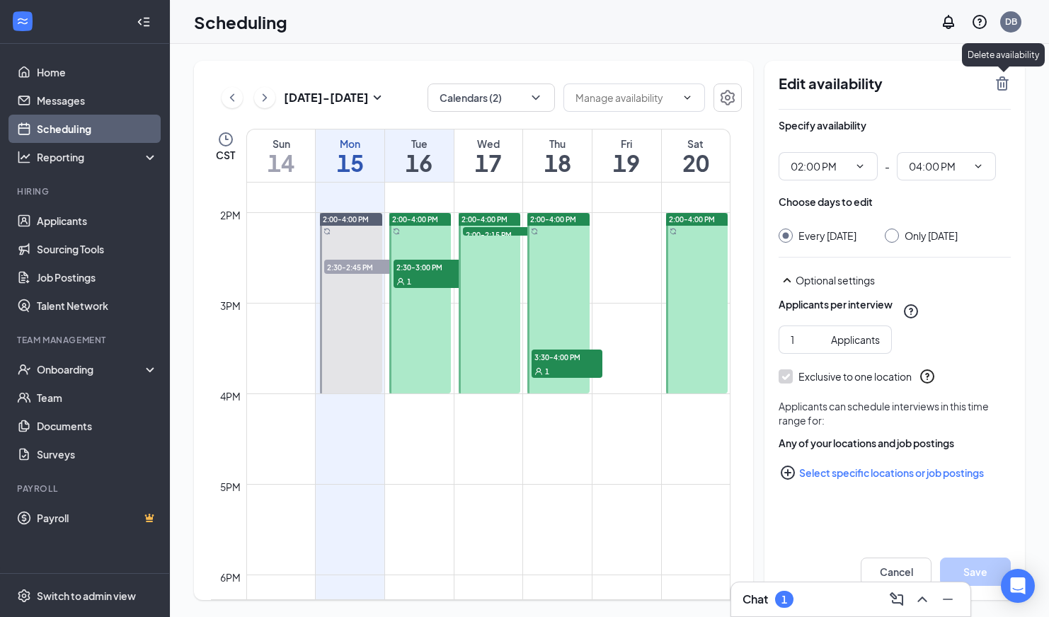
click at [1002, 84] on icon "TrashOutline" at bounding box center [1002, 83] width 17 height 17
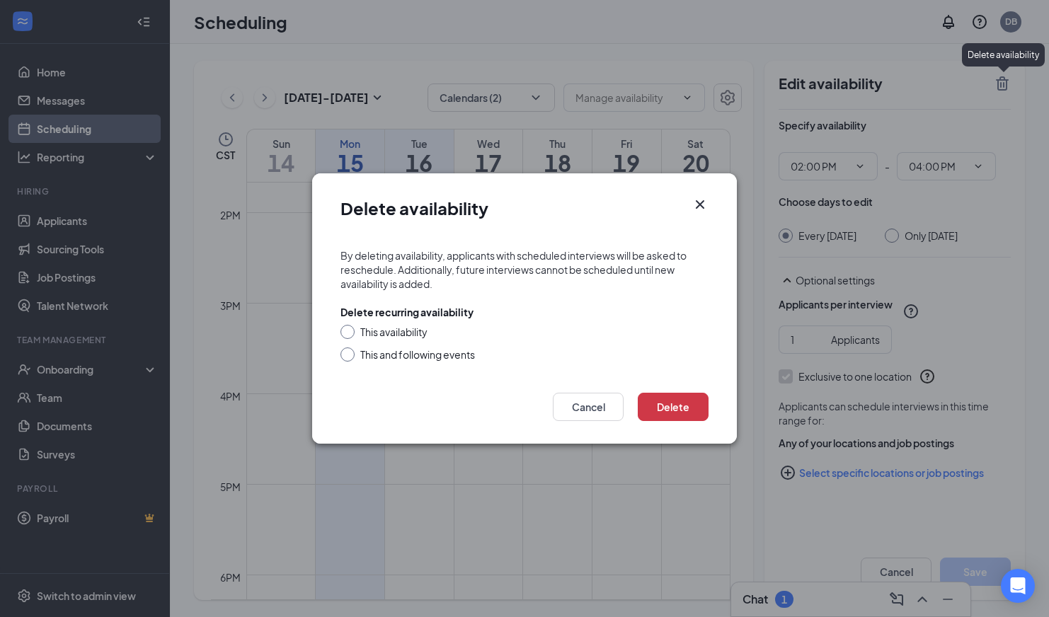
click at [343, 327] on input "This availability" at bounding box center [345, 330] width 10 height 10
radio input "true"
click at [675, 405] on button "Delete" at bounding box center [673, 407] width 71 height 28
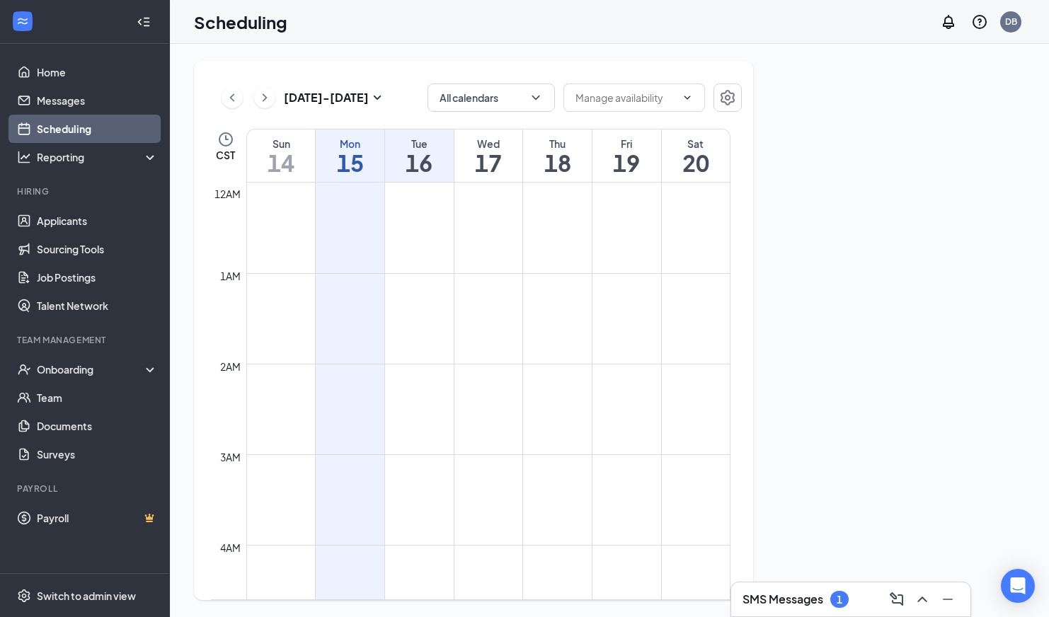
scroll to position [696, 0]
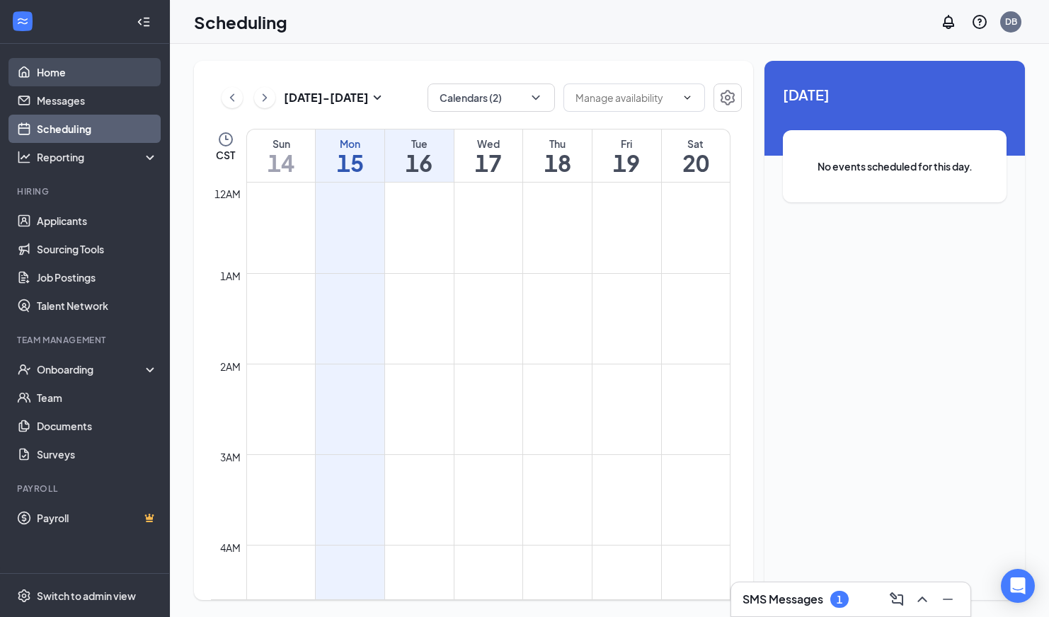
click at [51, 79] on link "Home" at bounding box center [97, 72] width 121 height 28
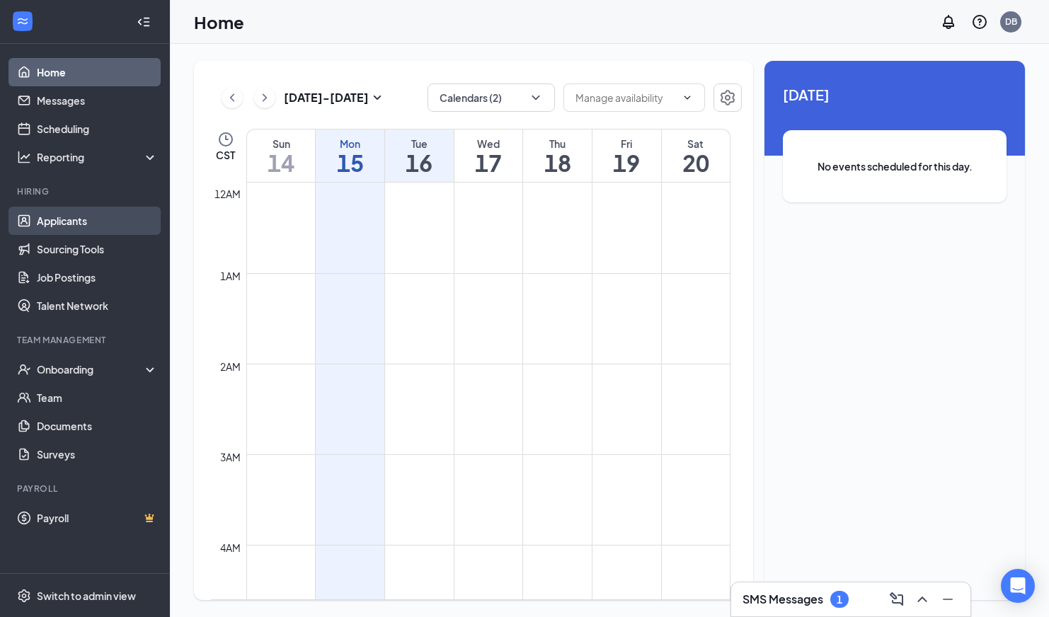
click at [61, 223] on link "Applicants" at bounding box center [97, 221] width 121 height 28
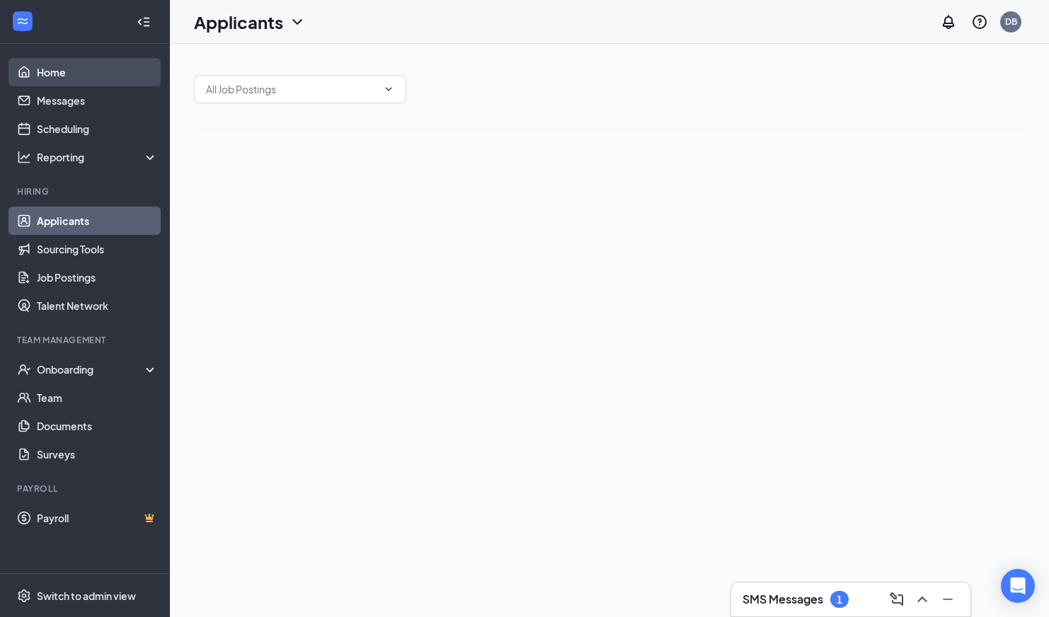
click at [60, 82] on link "Home" at bounding box center [97, 72] width 121 height 28
